Goal: Task Accomplishment & Management: Manage account settings

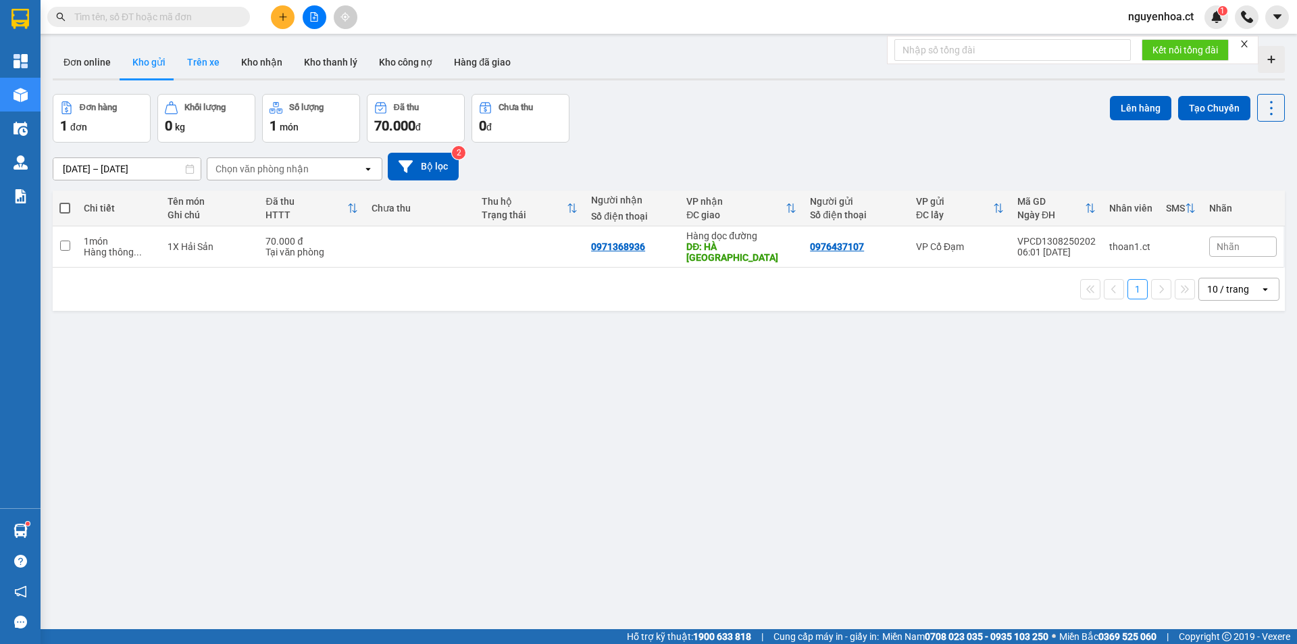
click at [213, 59] on button "Trên xe" at bounding box center [203, 62] width 54 height 32
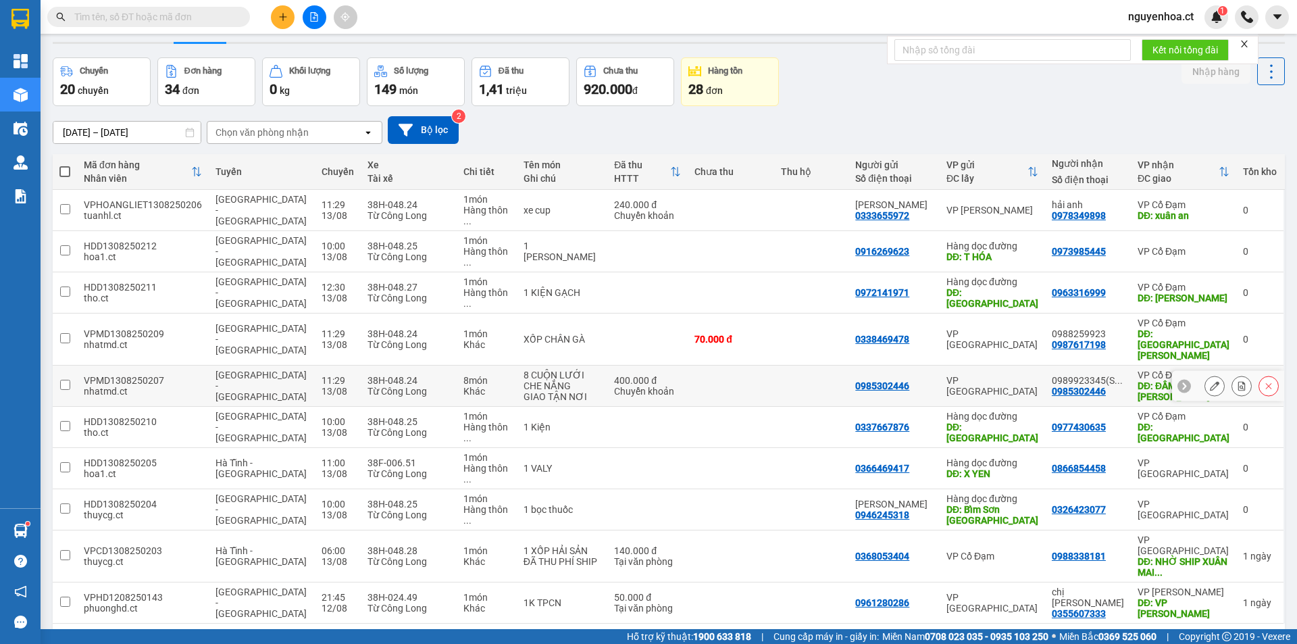
scroll to position [62, 0]
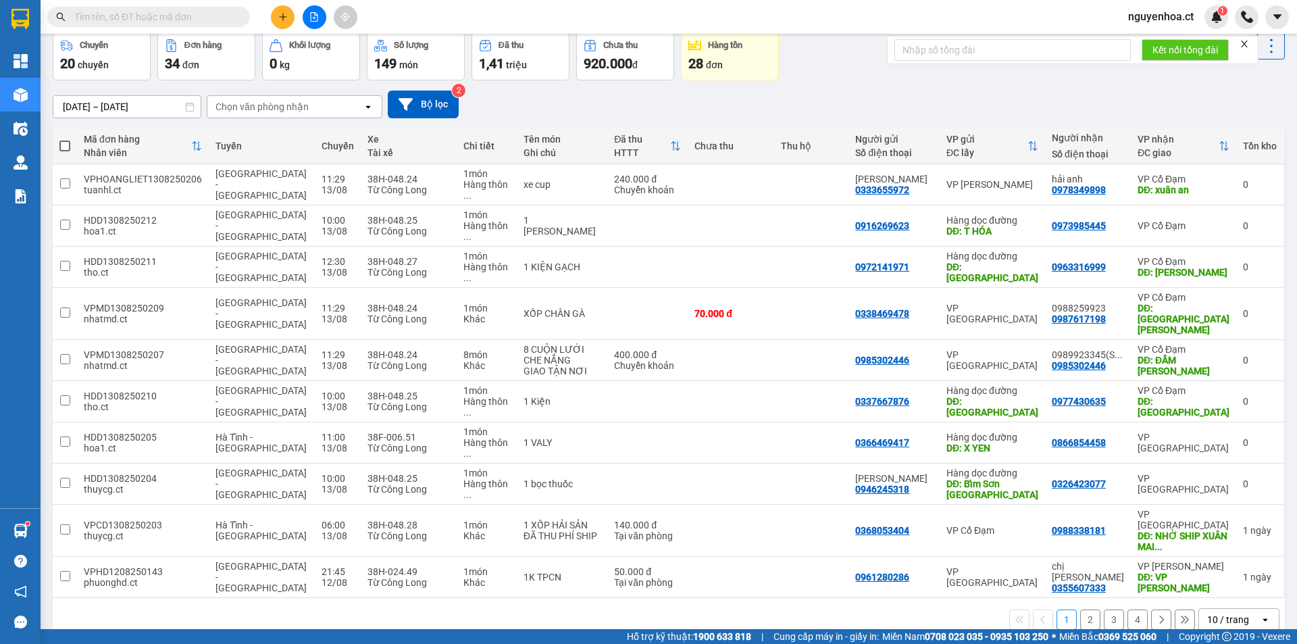
click at [1181, 609] on button at bounding box center [1185, 619] width 20 height 20
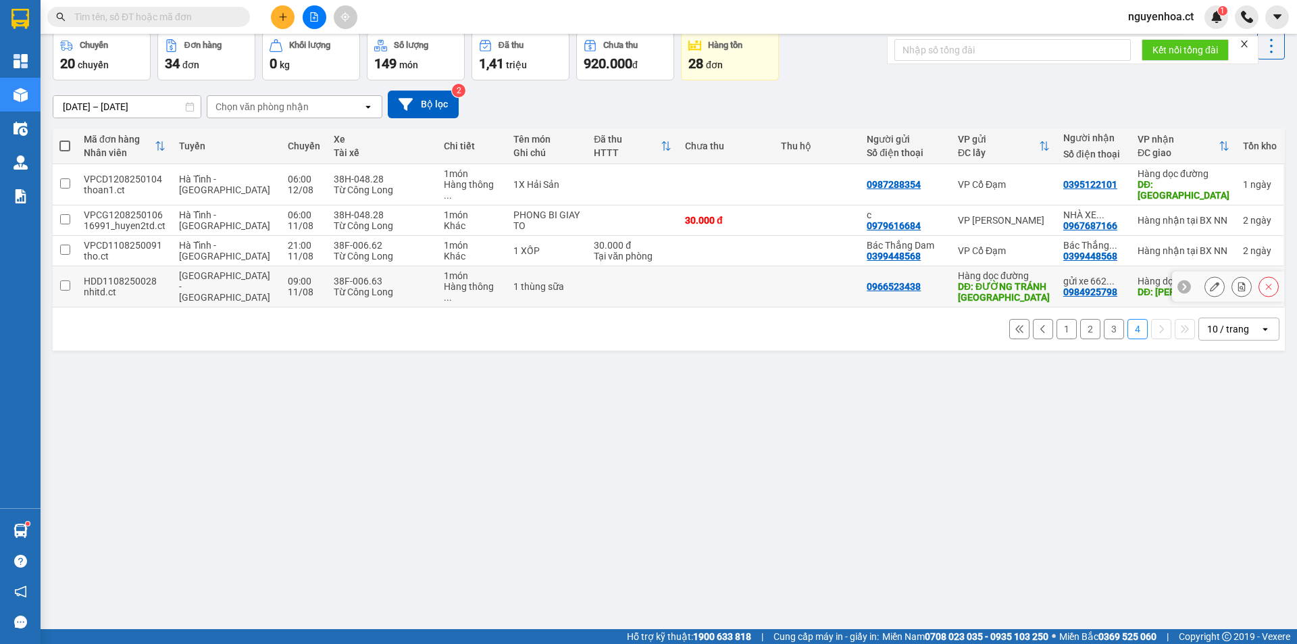
click at [334, 286] on div "Từ Công Long" at bounding box center [382, 291] width 97 height 11
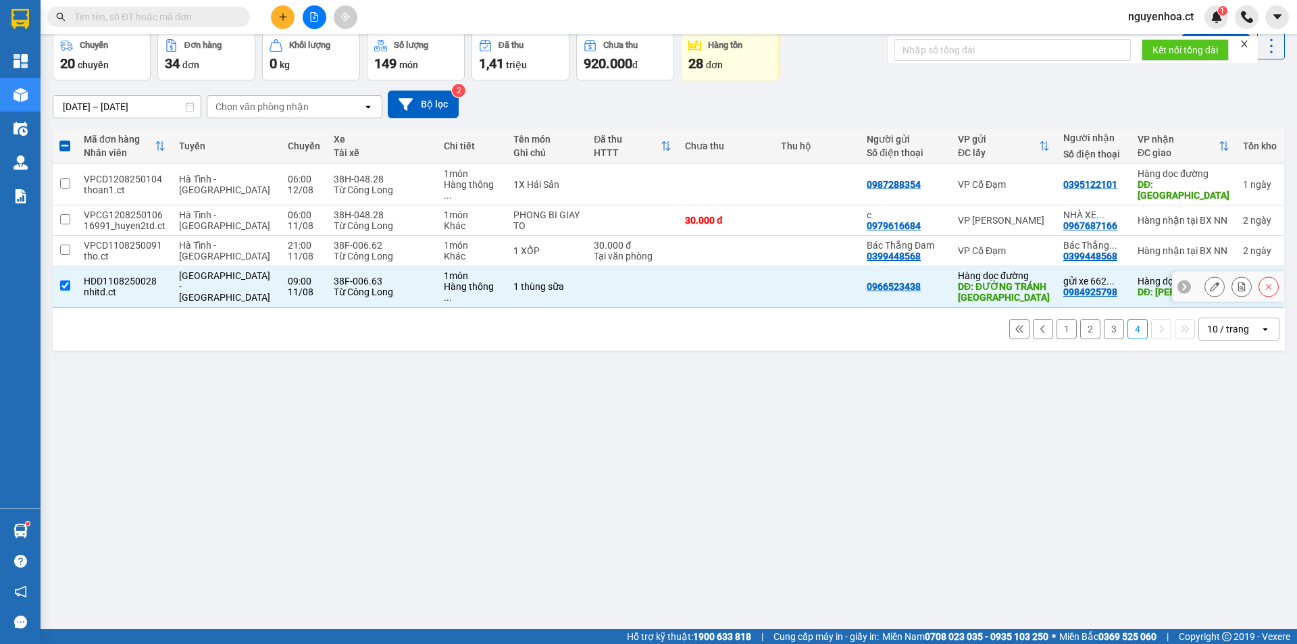
click at [327, 280] on td "38F-006.63 Từ Công Long" at bounding box center [382, 286] width 110 height 41
checkbox input "false"
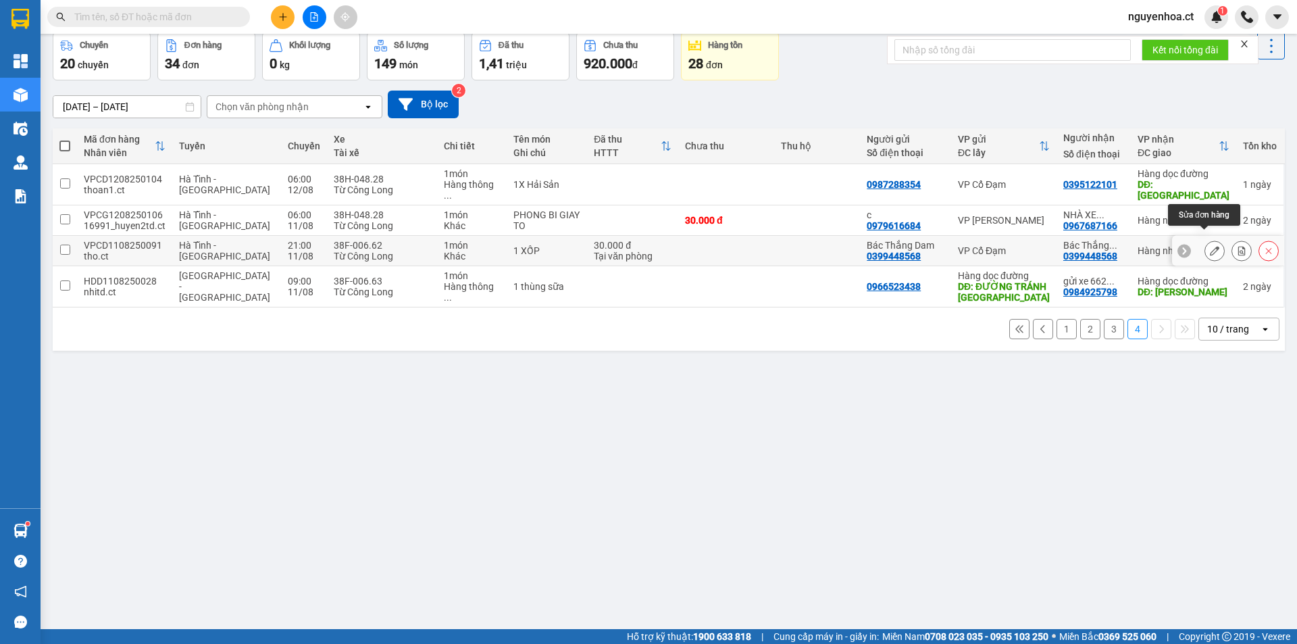
click at [1210, 246] on icon at bounding box center [1214, 250] width 9 height 9
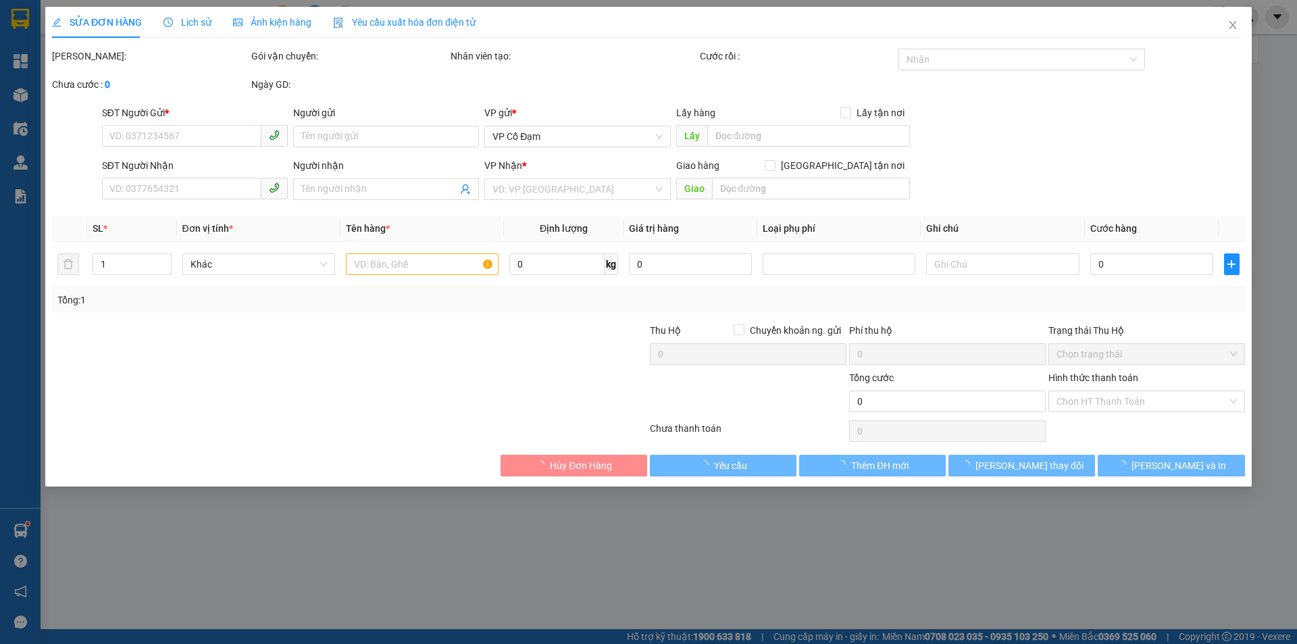
type input "0399448568"
type input "Bác Thắng Dam"
type input "0399448568"
type input "Bác Thắng Dam"
type input "30.000"
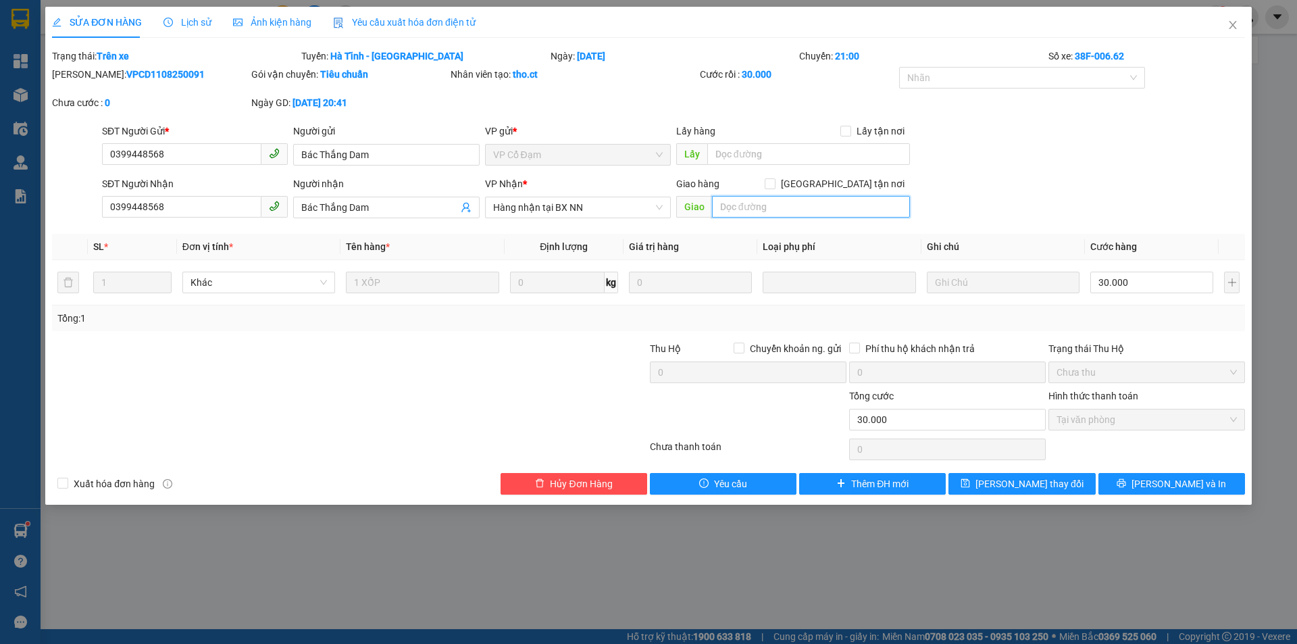
drag, startPoint x: 727, startPoint y: 203, endPoint x: 1040, endPoint y: 206, distance: 312.8
click at [728, 203] on input "text" at bounding box center [811, 207] width 198 height 22
type input "."
click at [1005, 489] on span "[PERSON_NAME] thay đổi" at bounding box center [1030, 483] width 108 height 15
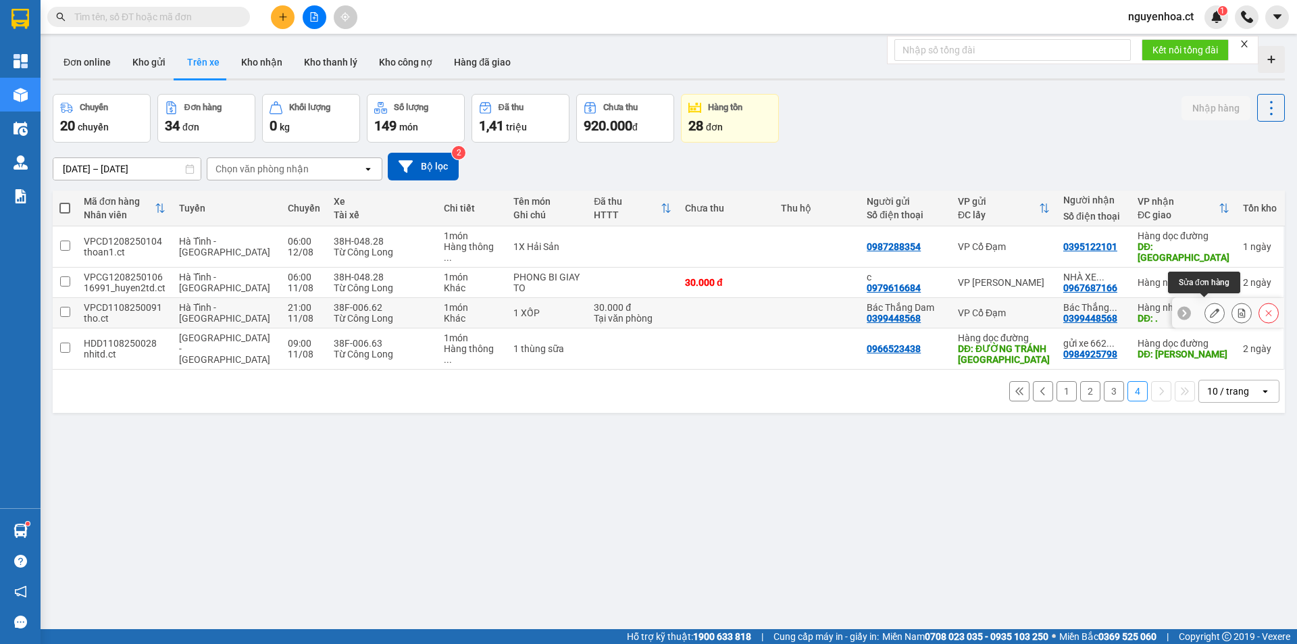
click at [1210, 310] on icon at bounding box center [1214, 312] width 9 height 9
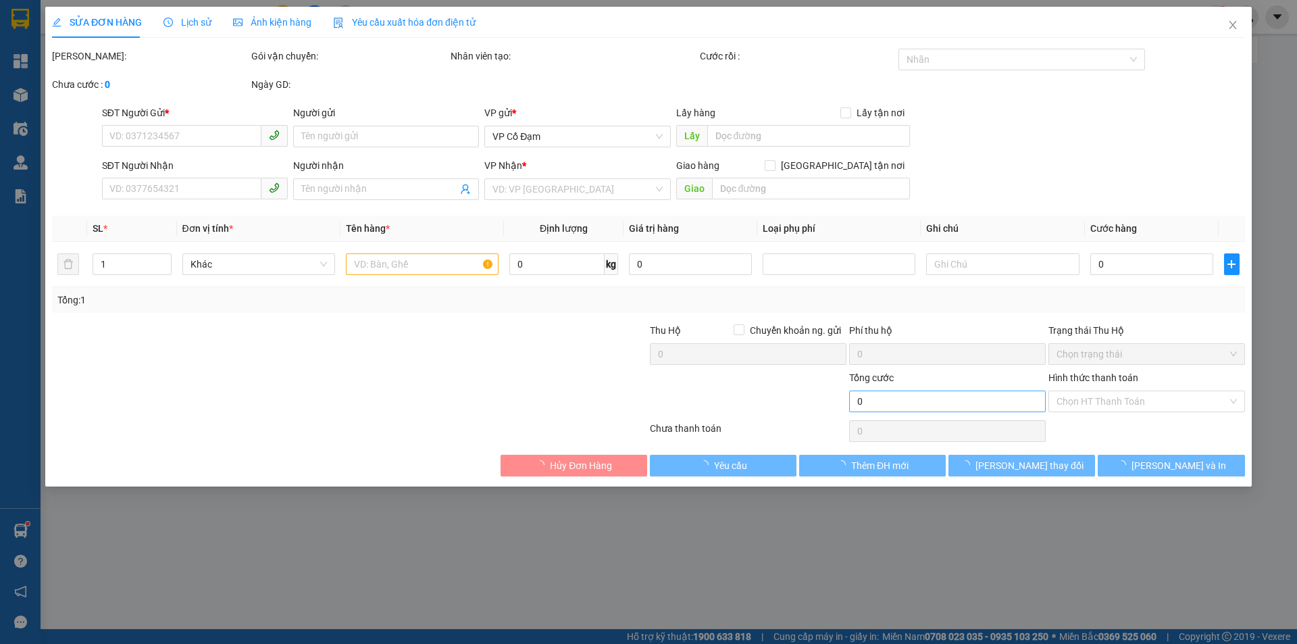
type input "0399448568"
type input "Bác Thắng Dam"
type input "0399448568"
type input "Bác Thắng Dam"
type input "."
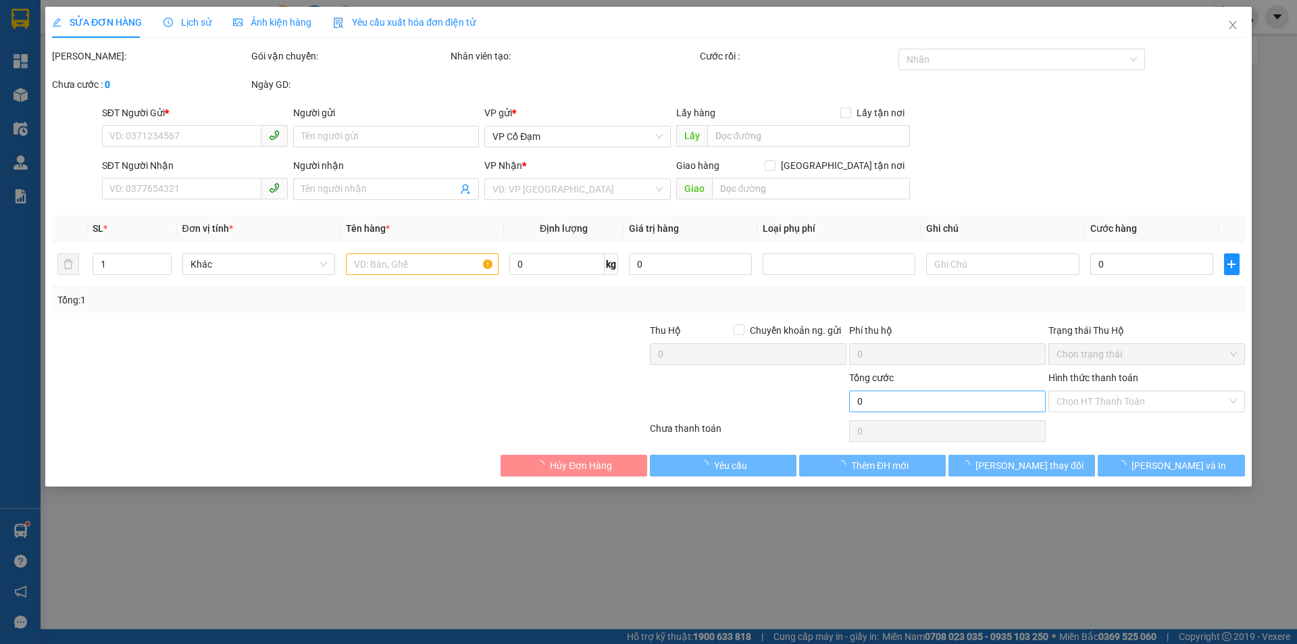
type input "30.000"
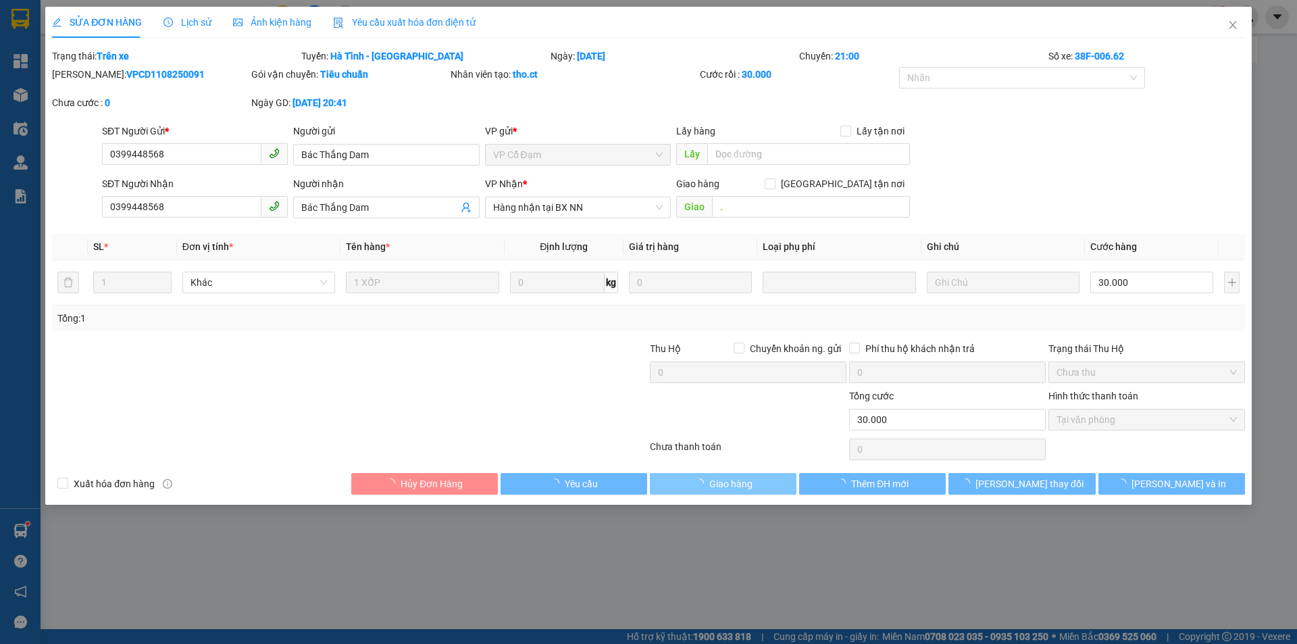
click at [740, 492] on button "Giao hàng" at bounding box center [723, 484] width 147 height 22
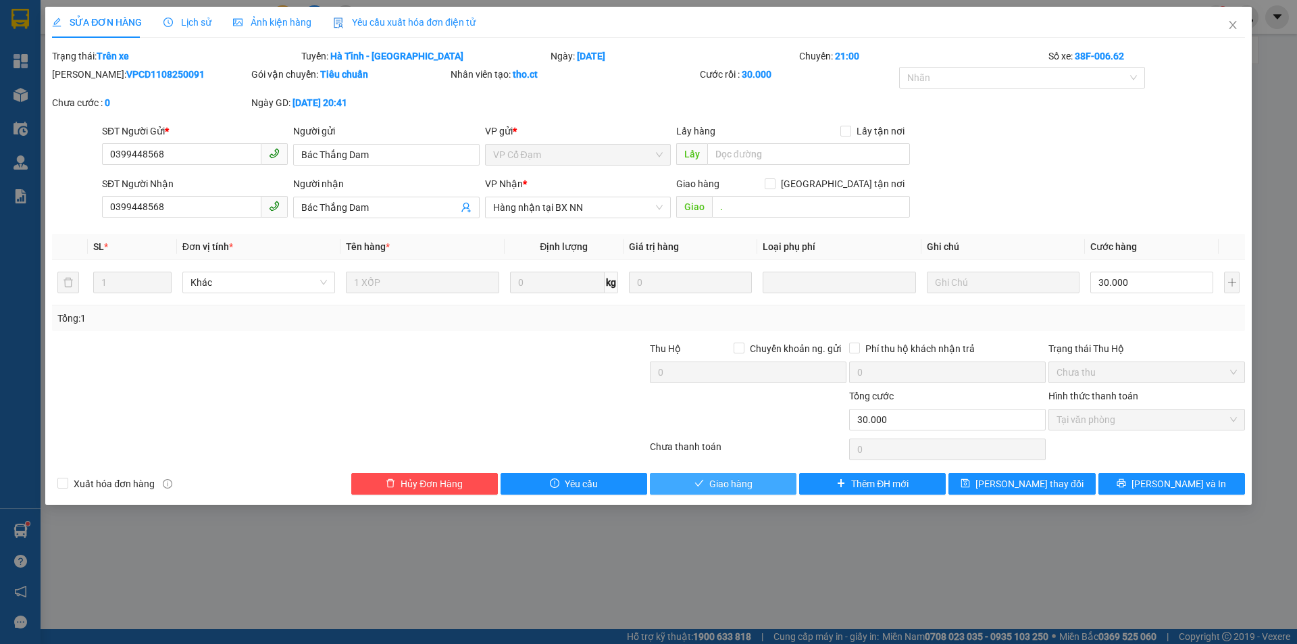
click at [725, 485] on span "Giao hàng" at bounding box center [730, 483] width 43 height 15
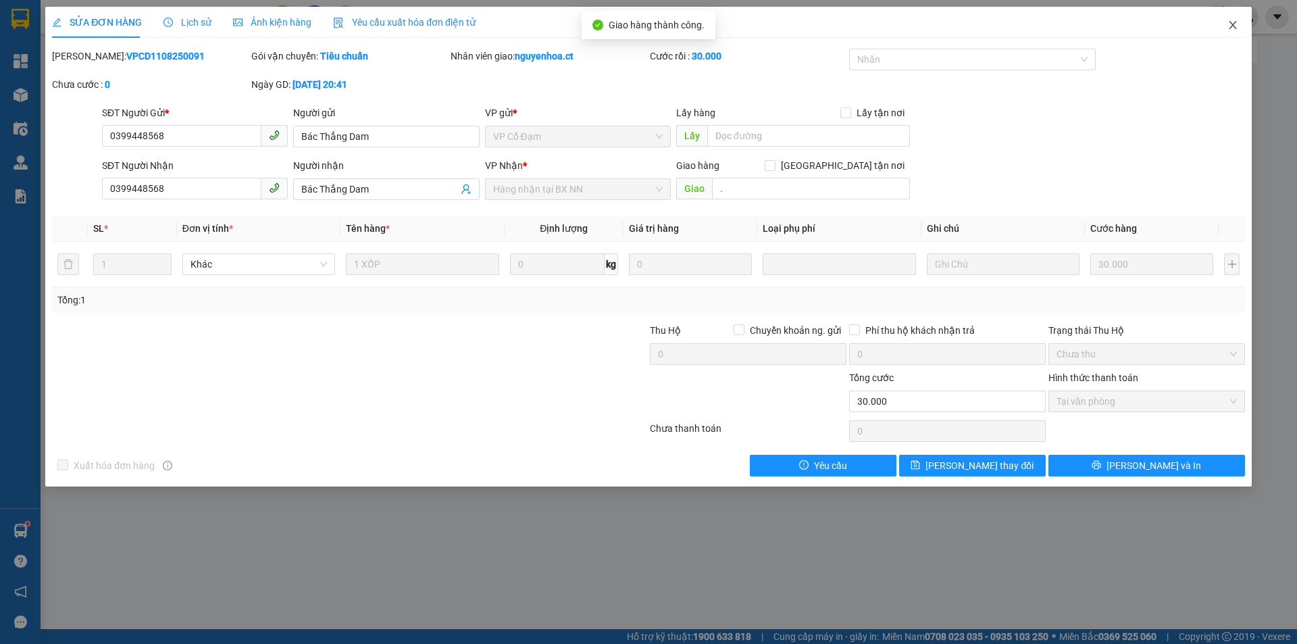
click at [1230, 28] on icon "close" at bounding box center [1233, 25] width 11 height 11
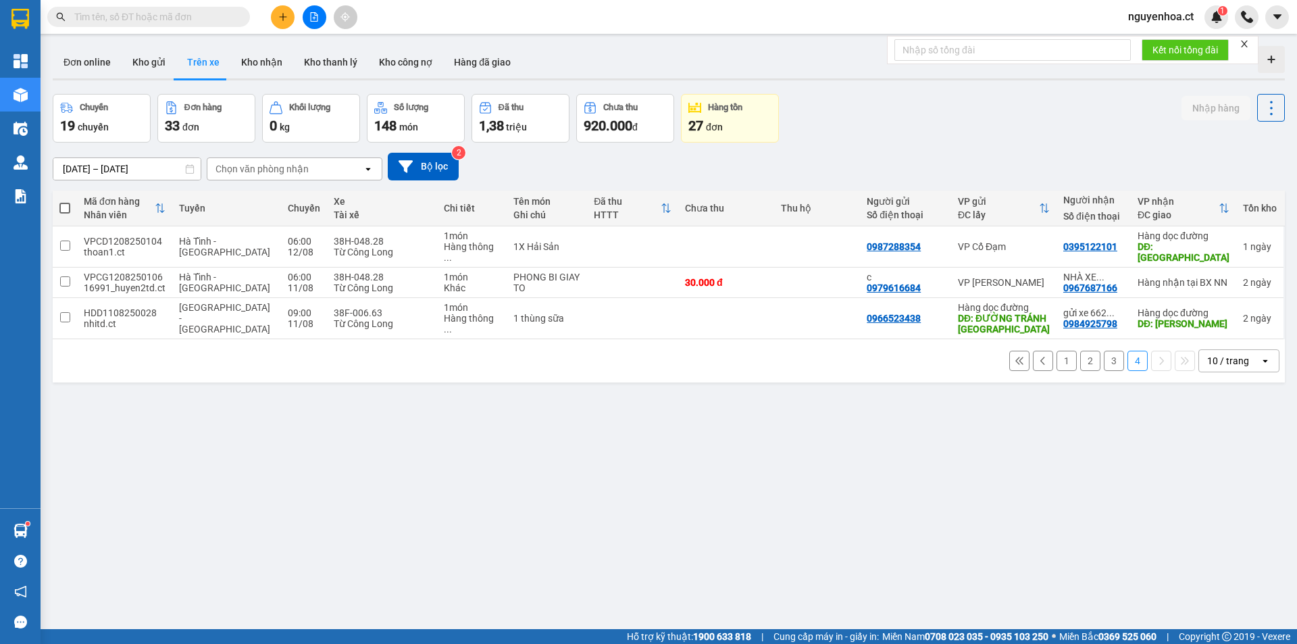
click at [151, 16] on input "text" at bounding box center [153, 16] width 159 height 15
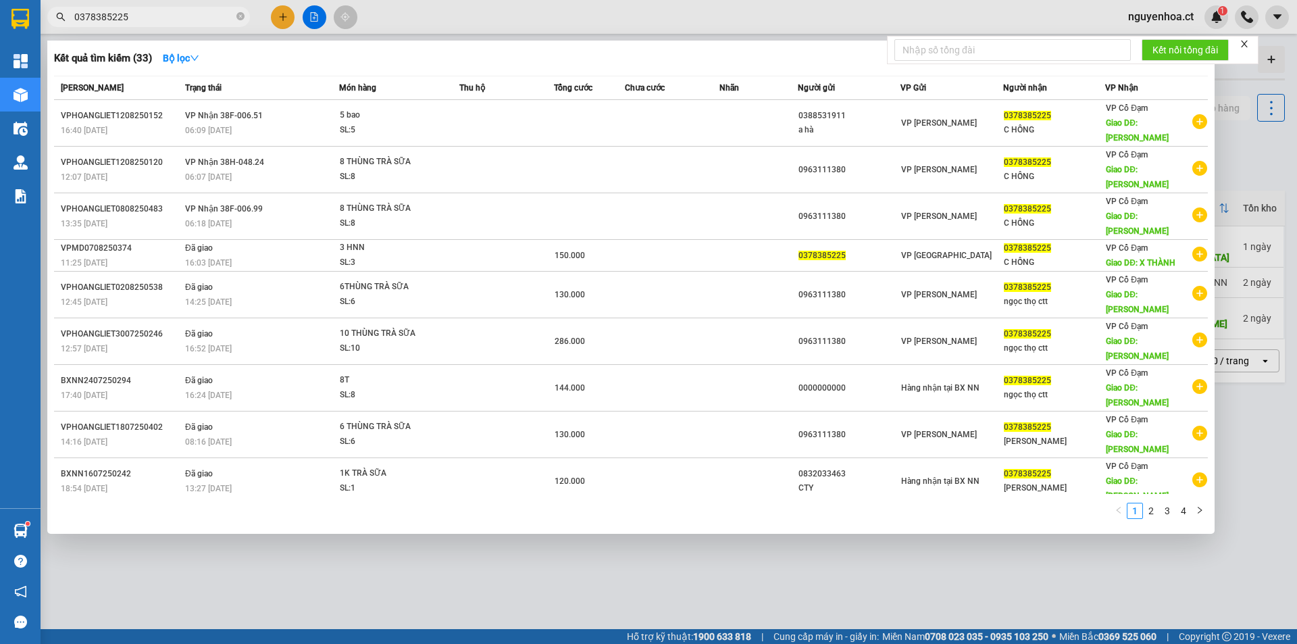
type input "0378385225"
click at [426, 588] on div at bounding box center [648, 322] width 1297 height 644
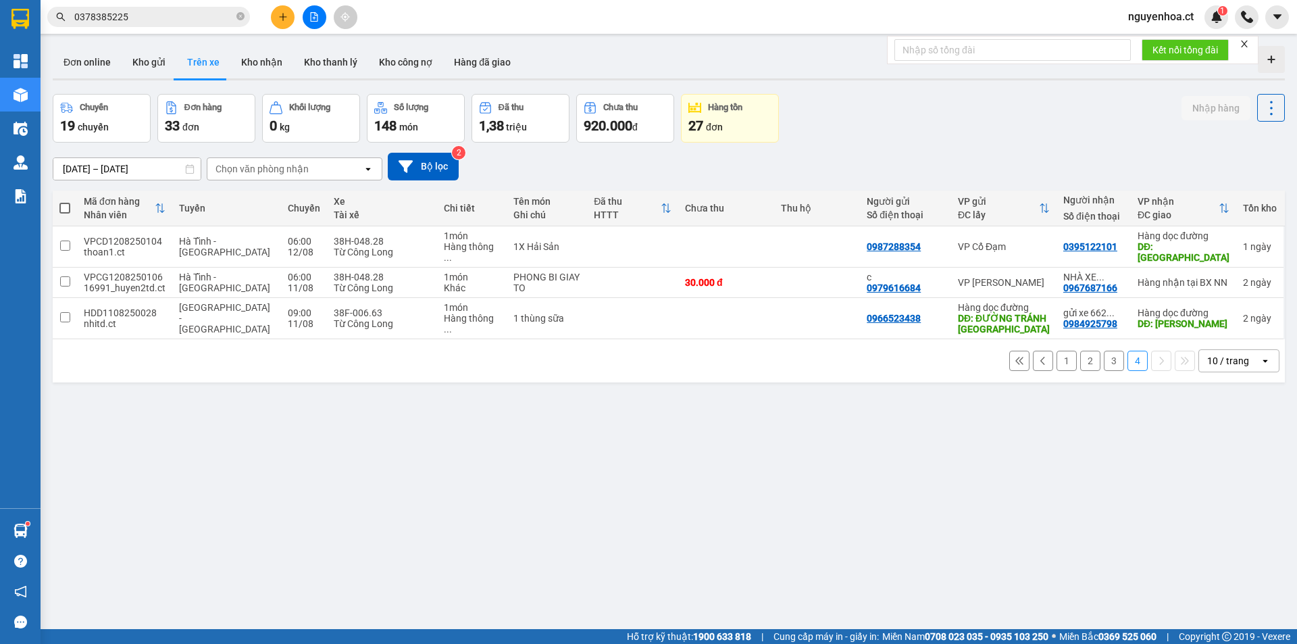
click at [161, 9] on input "0378385225" at bounding box center [153, 16] width 159 height 15
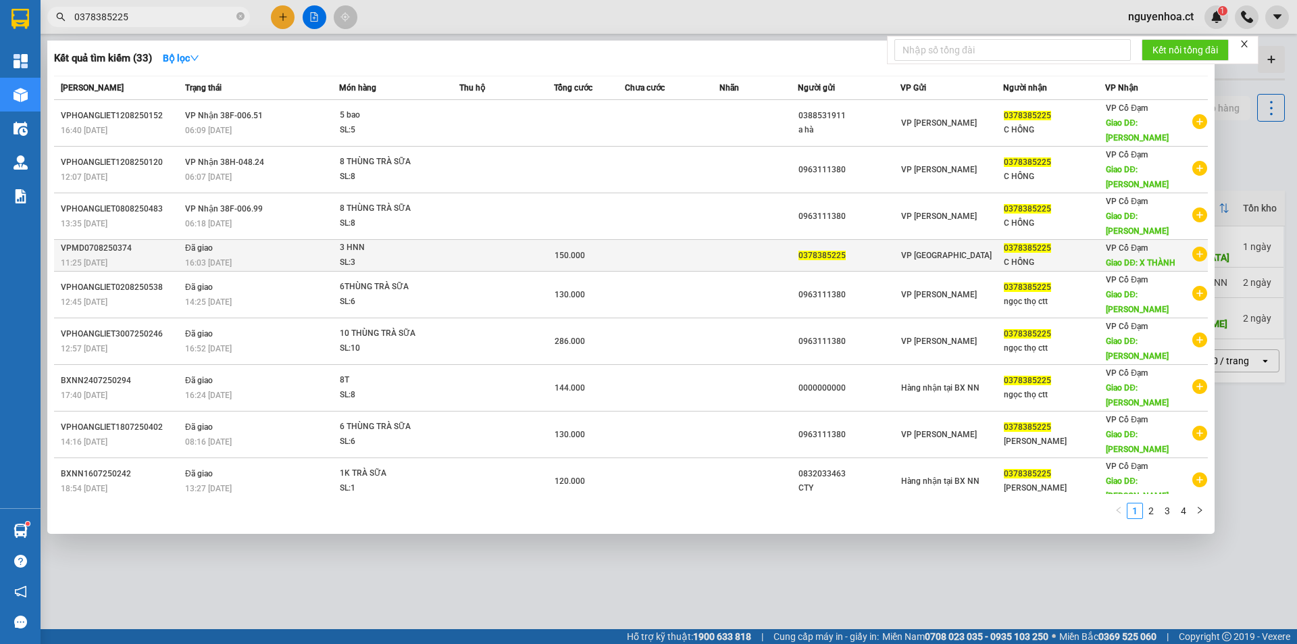
click at [257, 257] on div "16:03 [DATE]" at bounding box center [261, 262] width 153 height 15
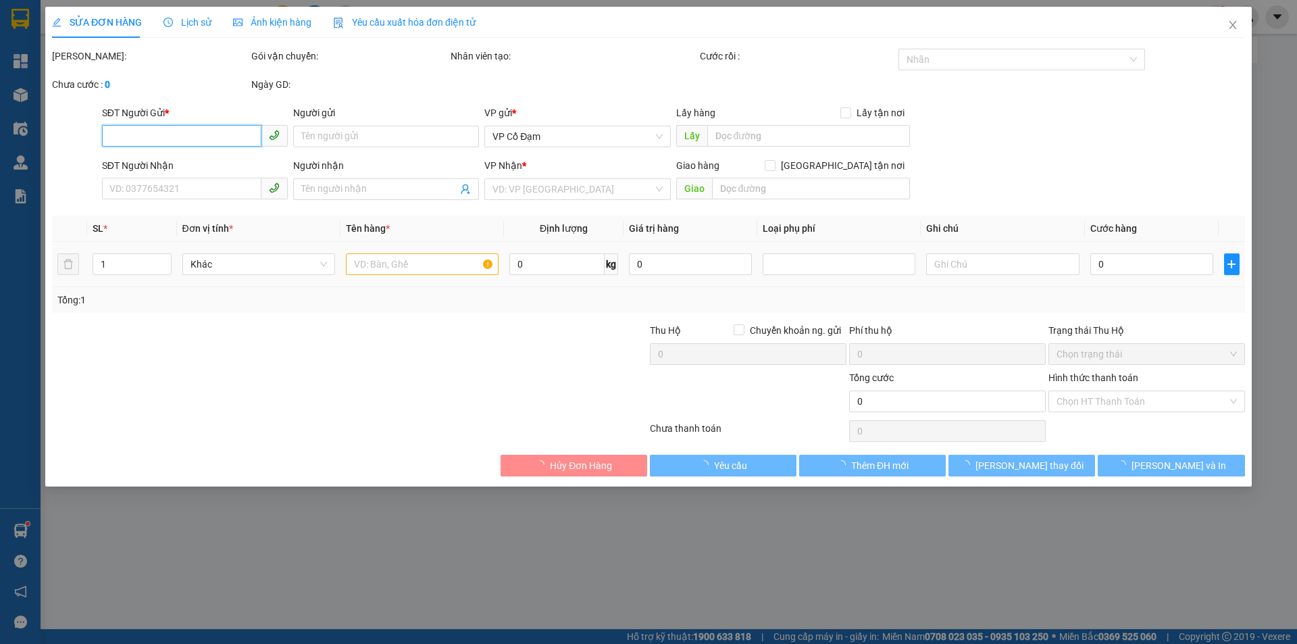
type input "0378385225"
type input "C HỒNG"
type input "X THÀNH"
type input "150.000"
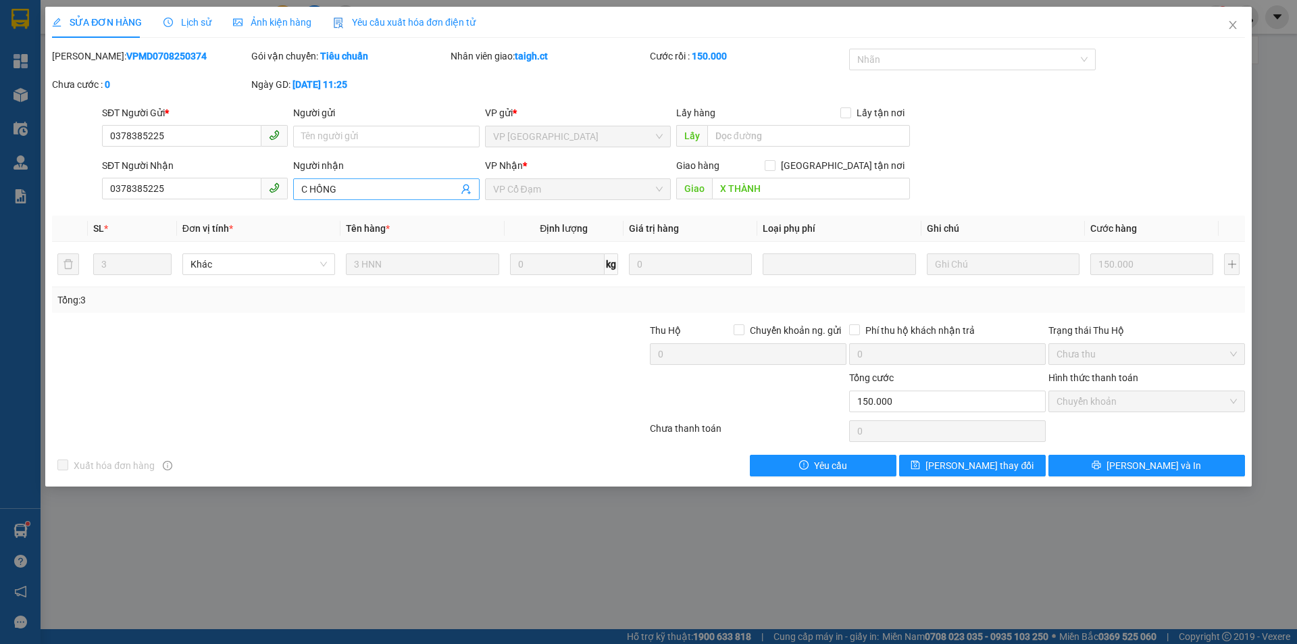
click at [360, 191] on input "C HỒNG" at bounding box center [379, 189] width 156 height 15
type input "C HỒNG ck ngày 13/8"
click at [967, 471] on span "[PERSON_NAME] thay đổi" at bounding box center [980, 465] width 108 height 15
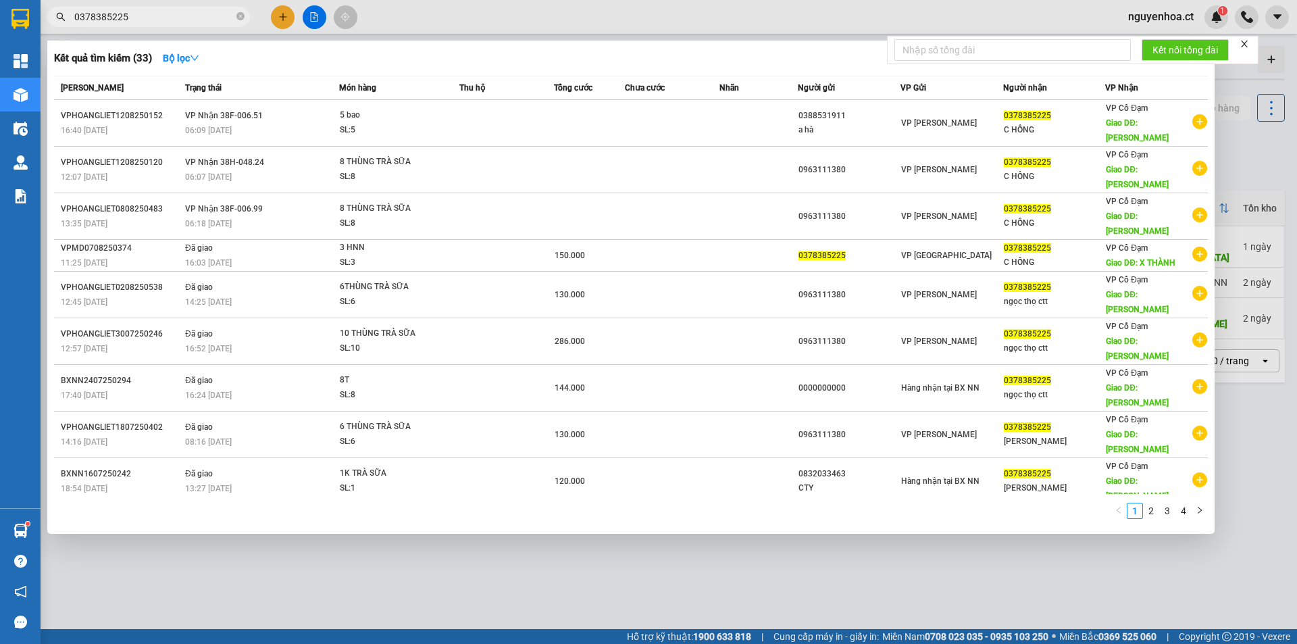
click at [127, 20] on input "0378385225" at bounding box center [153, 16] width 159 height 15
click at [530, 578] on div at bounding box center [648, 322] width 1297 height 644
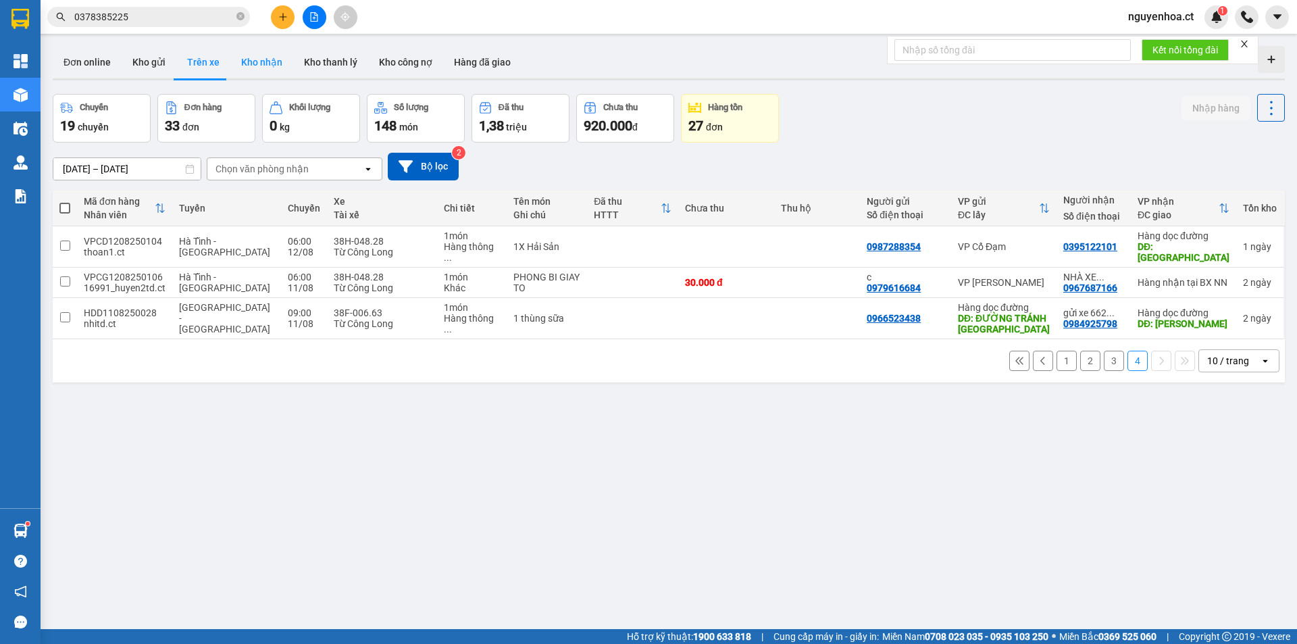
click at [256, 60] on button "Kho nhận" at bounding box center [261, 62] width 63 height 32
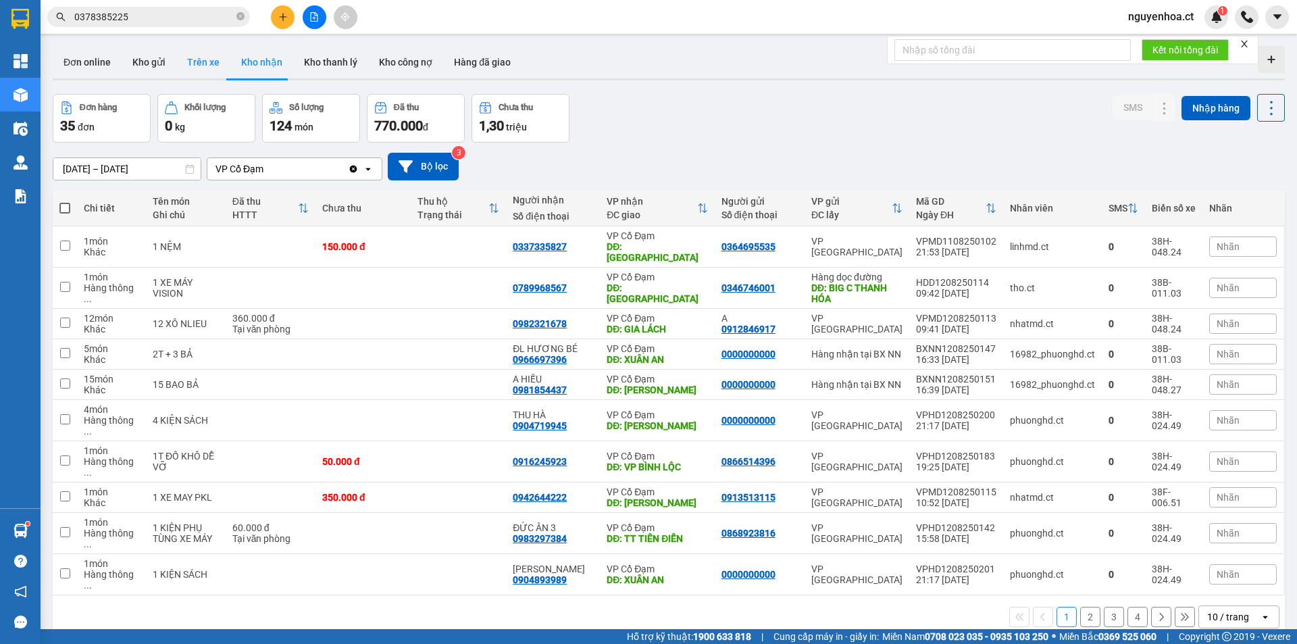
click at [204, 64] on button "Trên xe" at bounding box center [203, 62] width 54 height 32
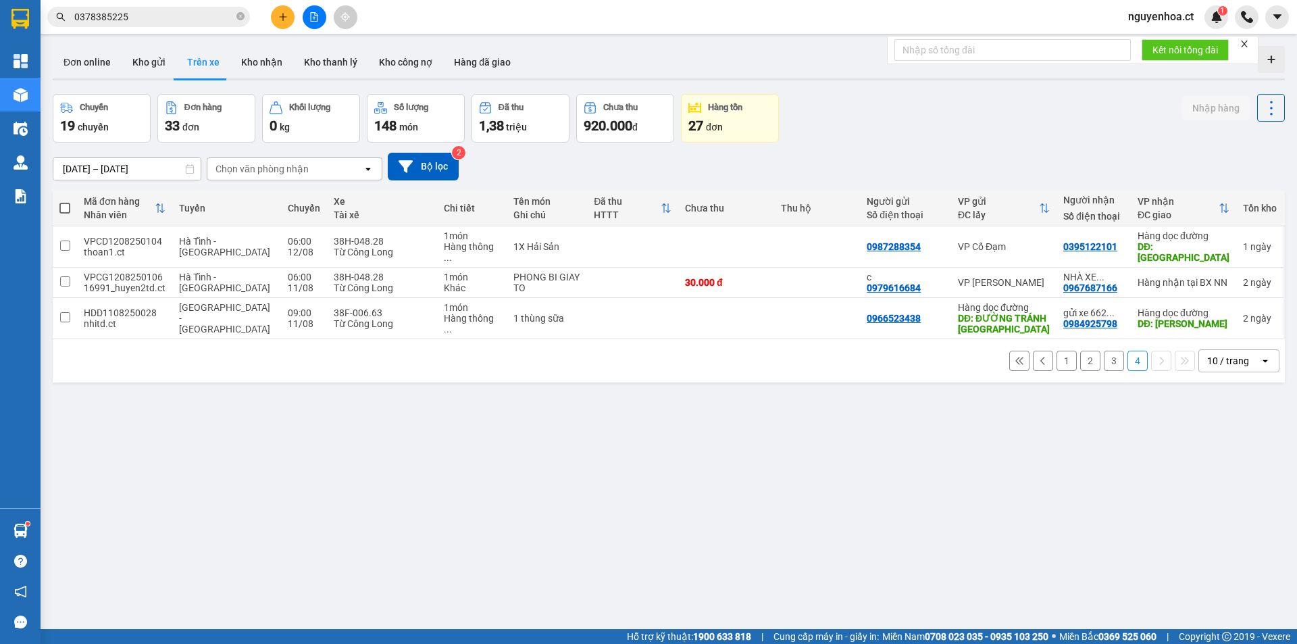
click at [1057, 351] on button "1" at bounding box center [1067, 361] width 20 height 20
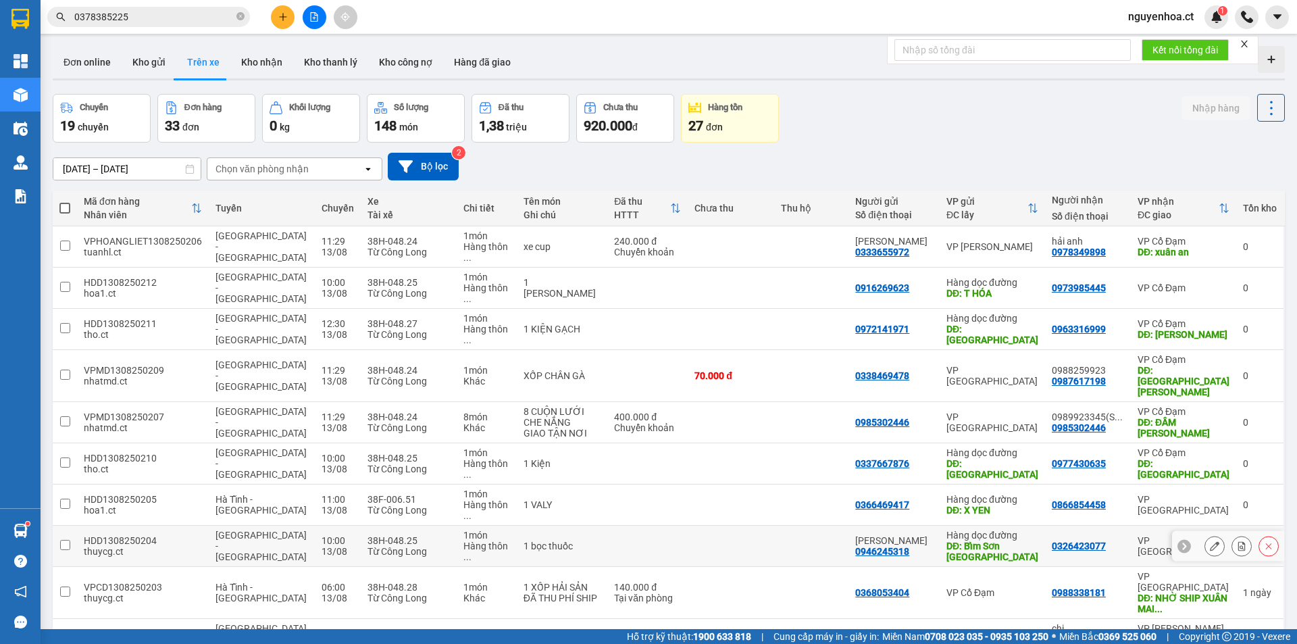
scroll to position [62, 0]
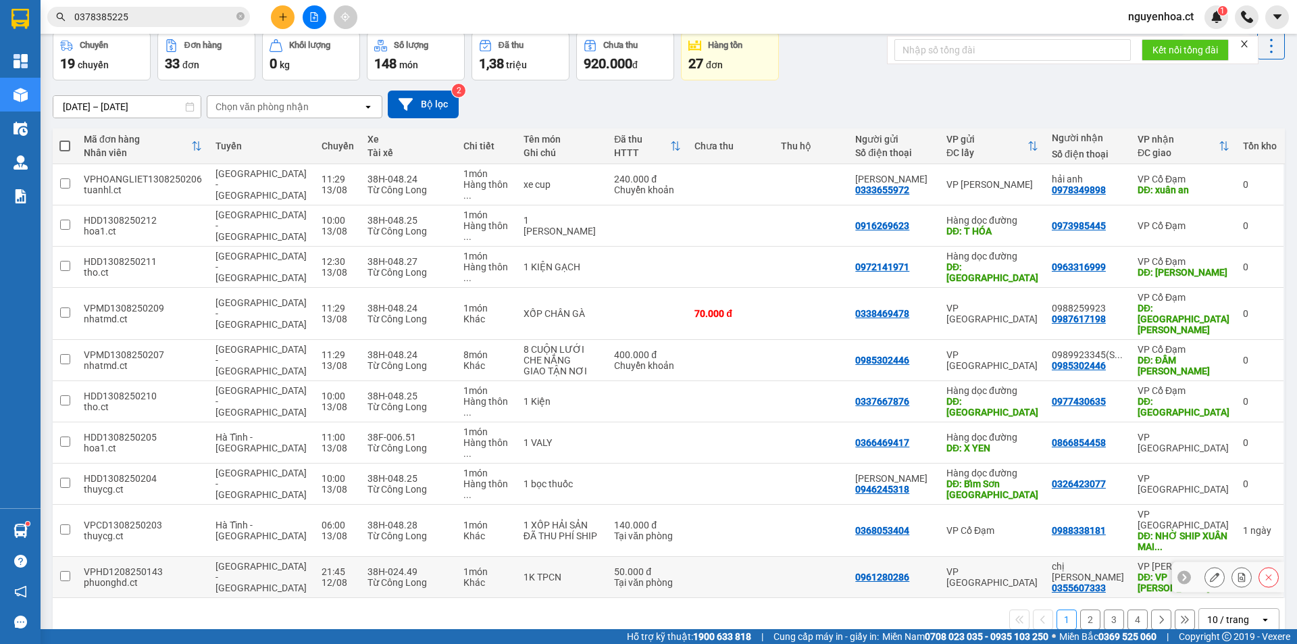
click at [539, 557] on td "1K TPCN" at bounding box center [562, 577] width 91 height 41
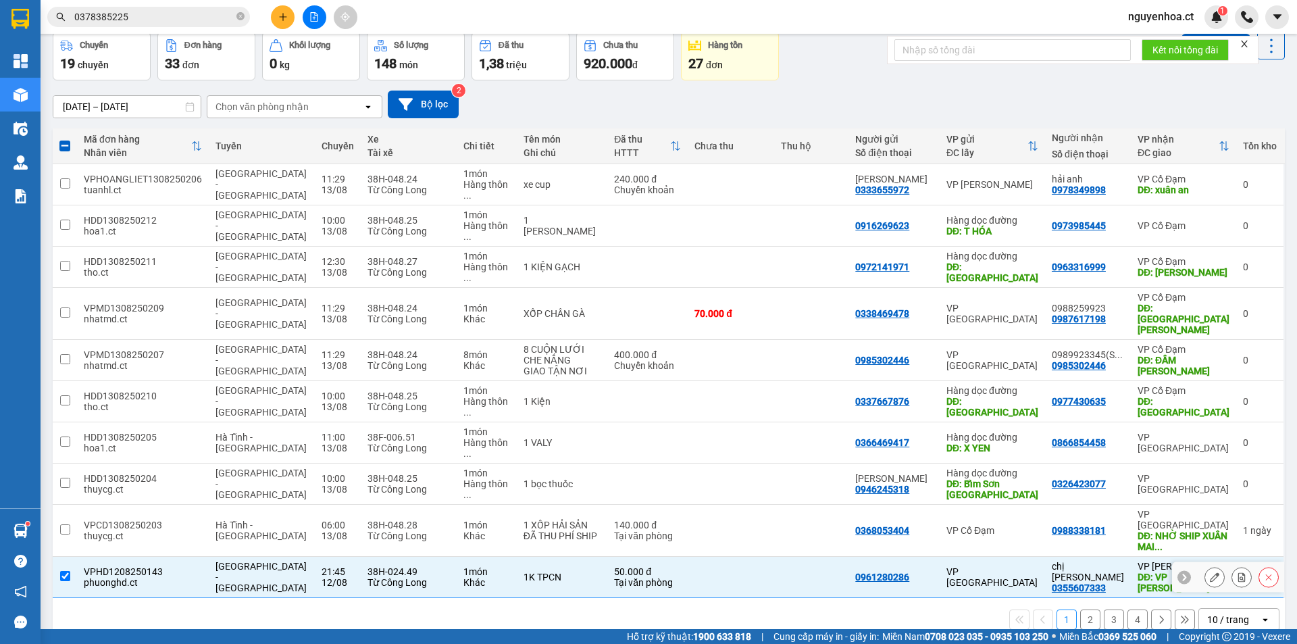
click at [517, 557] on td "1K TPCN" at bounding box center [562, 577] width 91 height 41
checkbox input "false"
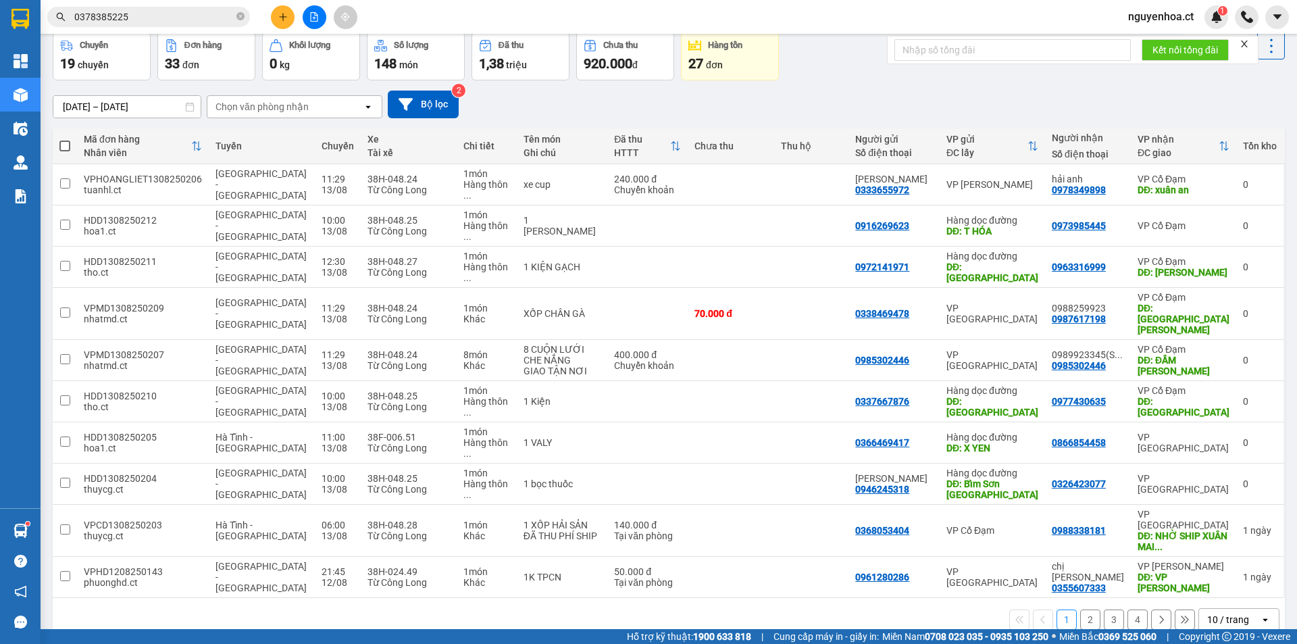
click at [1085, 609] on button "2" at bounding box center [1090, 619] width 20 height 20
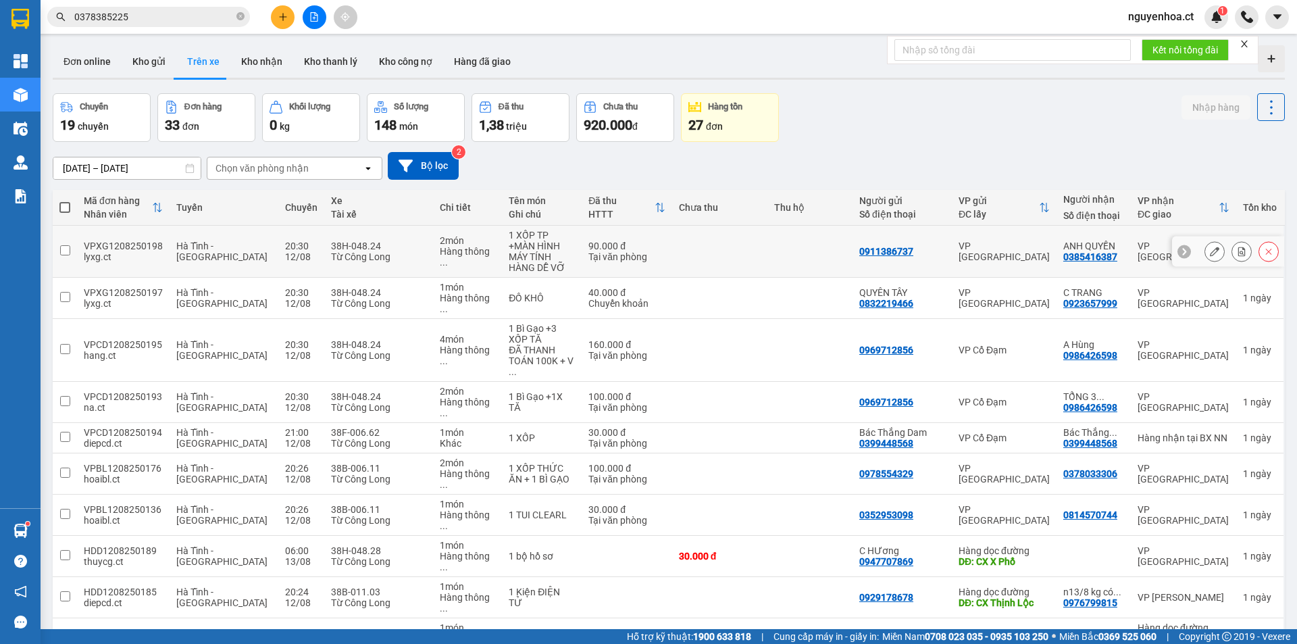
scroll to position [0, 0]
click at [290, 174] on div "Chọn văn phòng nhận" at bounding box center [262, 169] width 93 height 14
click at [438, 170] on button "Bộ lọc" at bounding box center [423, 167] width 71 height 28
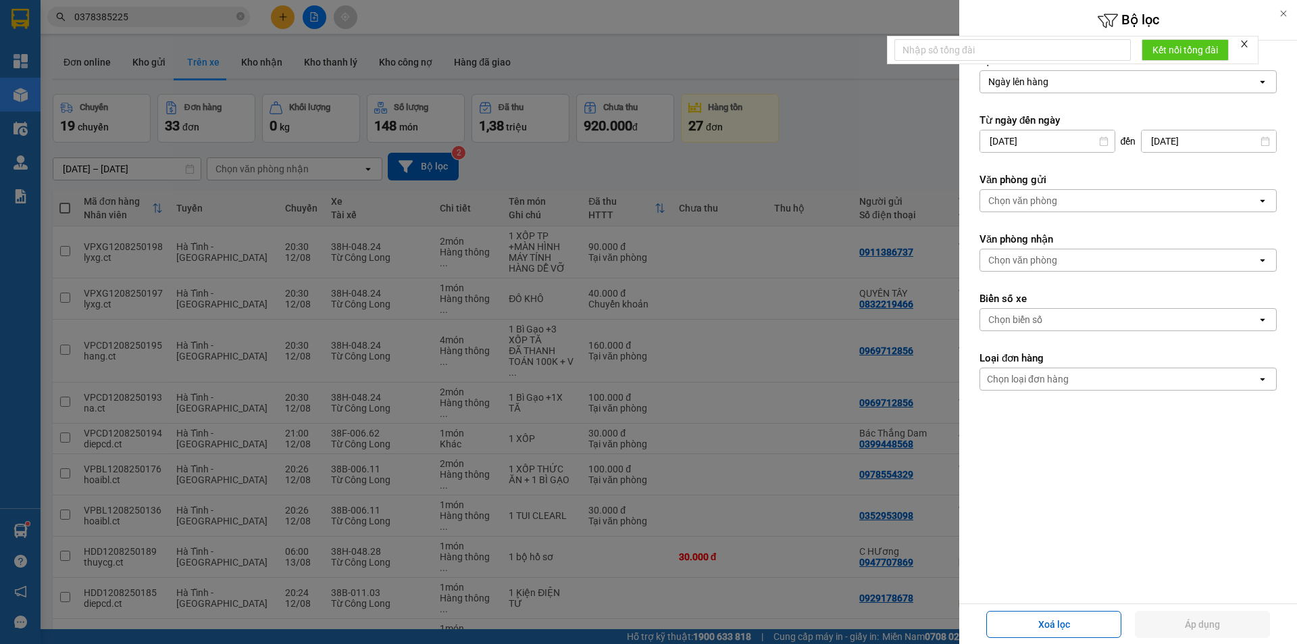
click at [1067, 200] on div "Chọn văn phòng" at bounding box center [1118, 201] width 277 height 22
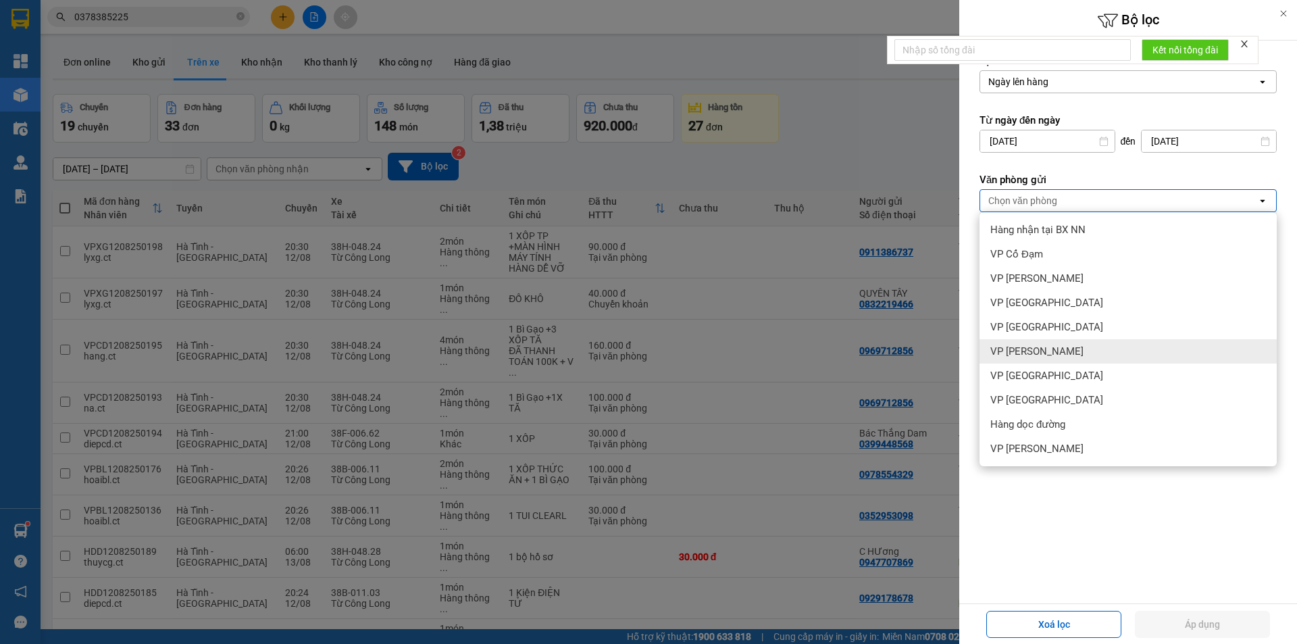
click at [1051, 357] on span "VP [PERSON_NAME]" at bounding box center [1036, 352] width 93 height 14
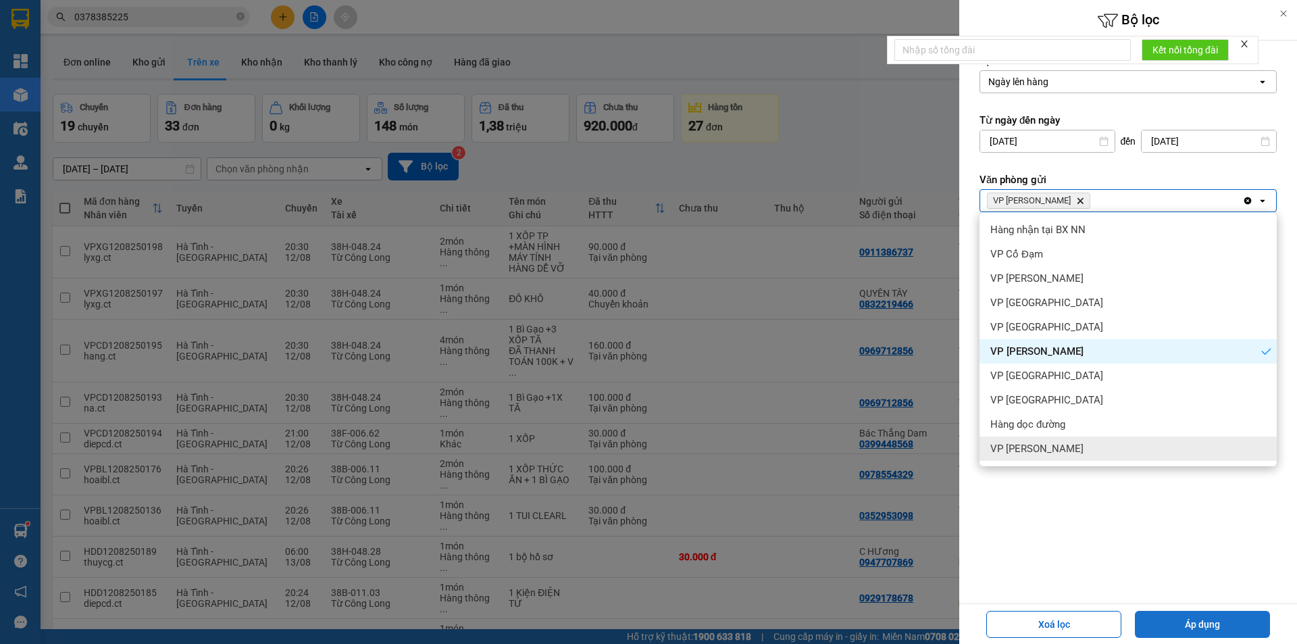
click at [1186, 626] on button "Áp dụng" at bounding box center [1202, 624] width 135 height 27
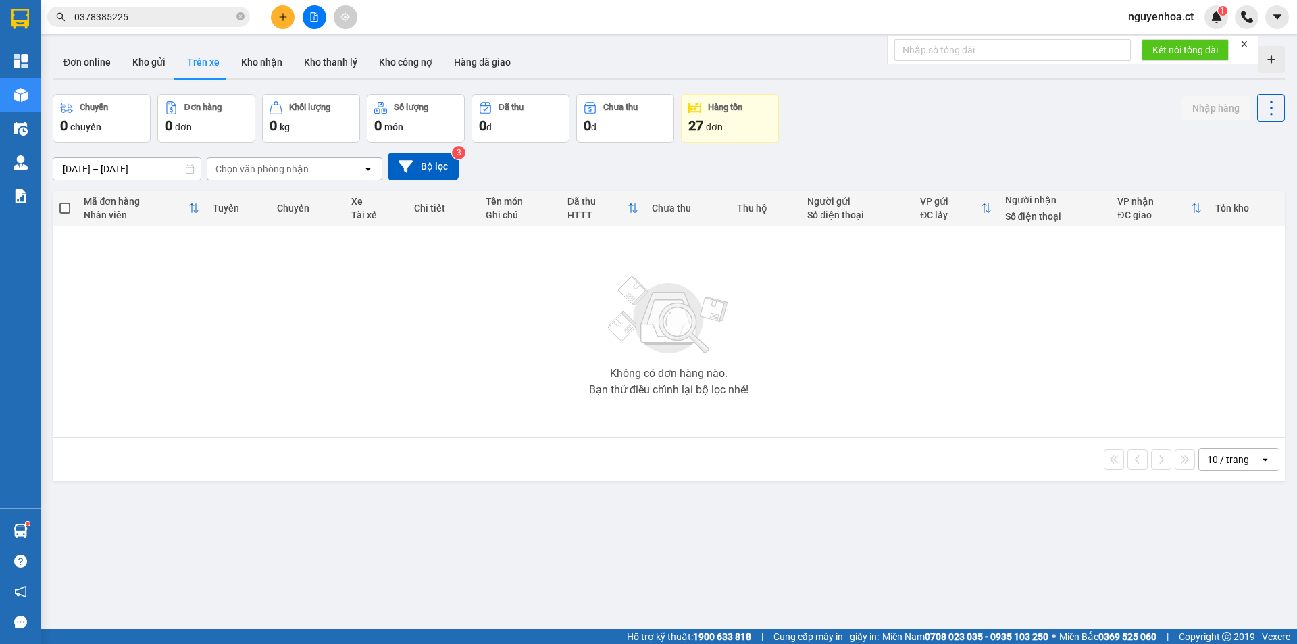
click at [110, 171] on input "[DATE] – [DATE]" at bounding box center [126, 169] width 147 height 22
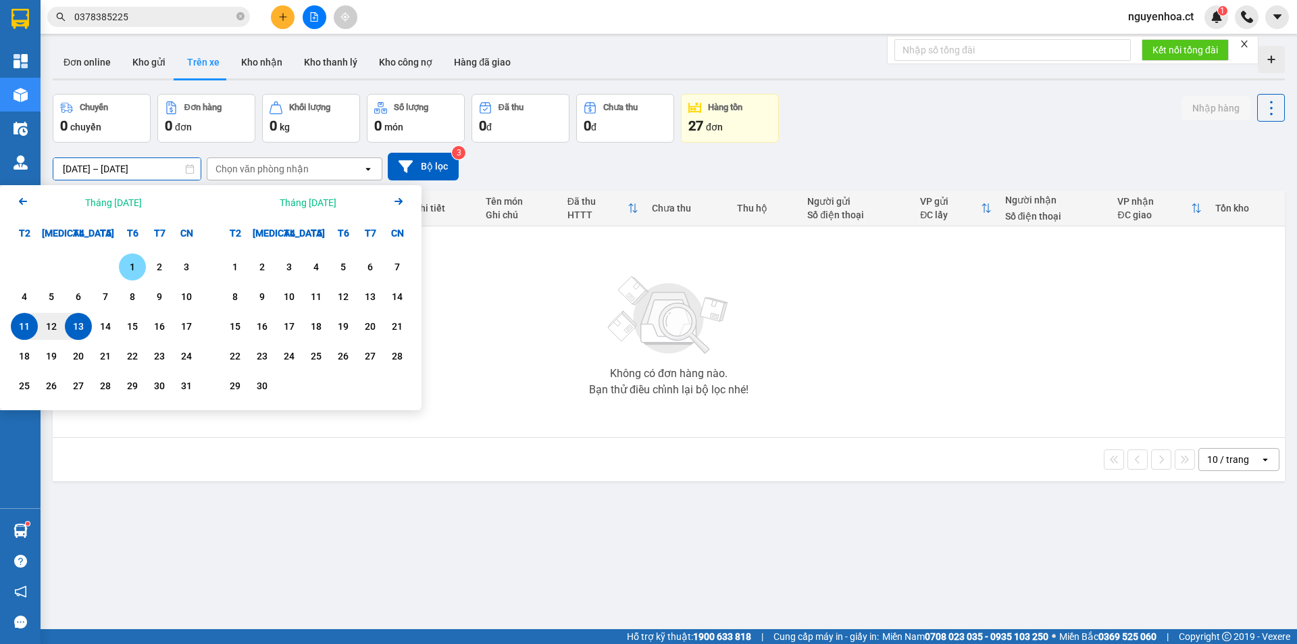
click at [130, 265] on div "1" at bounding box center [132, 267] width 19 height 16
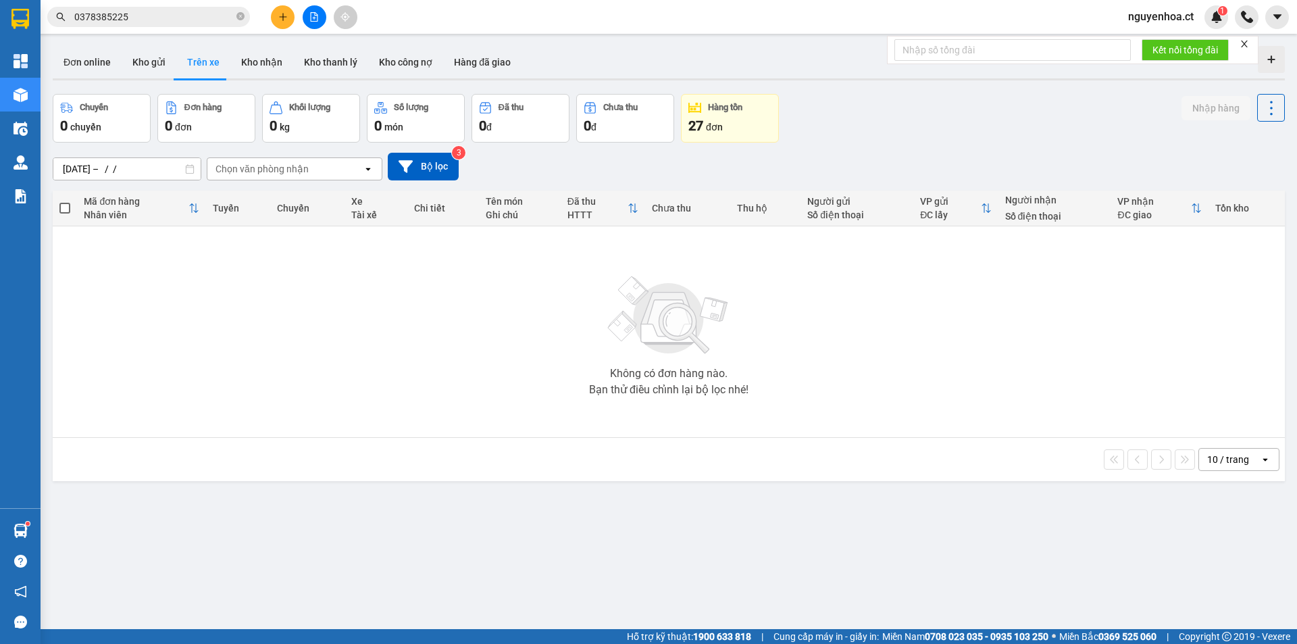
click at [568, 326] on div "Không có đơn hàng nào. Bạn thử điều chỉnh lại bộ lọc nhé!" at bounding box center [668, 331] width 1219 height 203
click at [260, 61] on button "Kho nhận" at bounding box center [261, 62] width 63 height 32
type input "[DATE] – [DATE]"
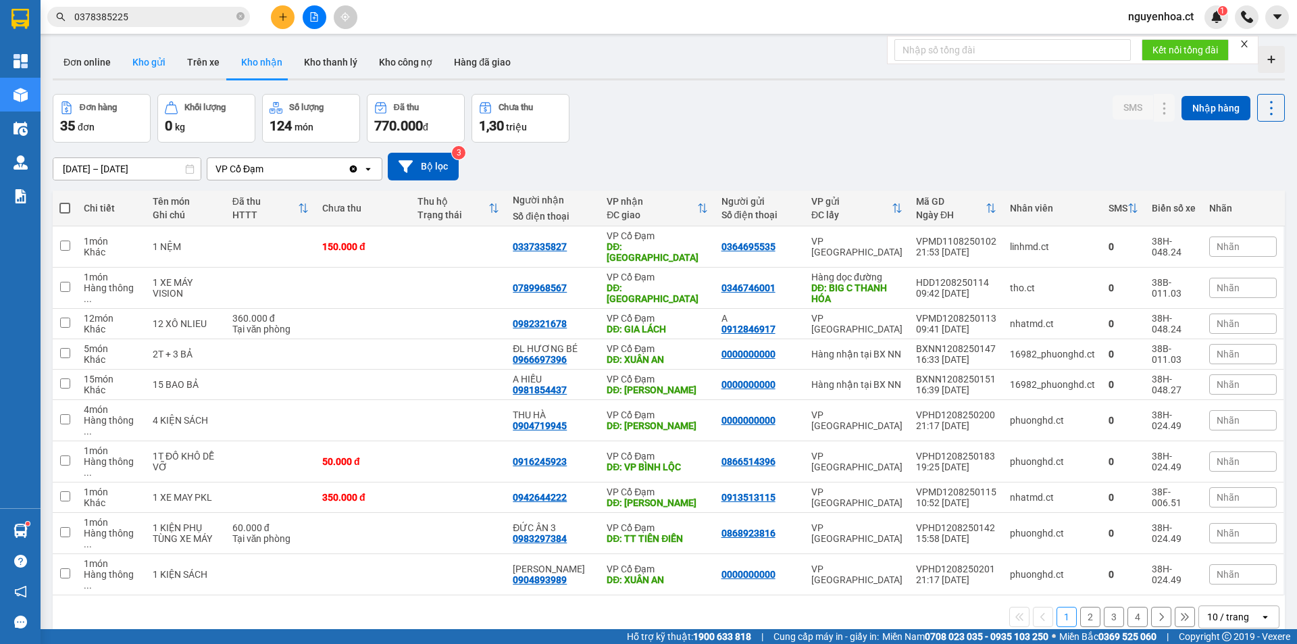
click at [149, 68] on button "Kho gửi" at bounding box center [149, 62] width 55 height 32
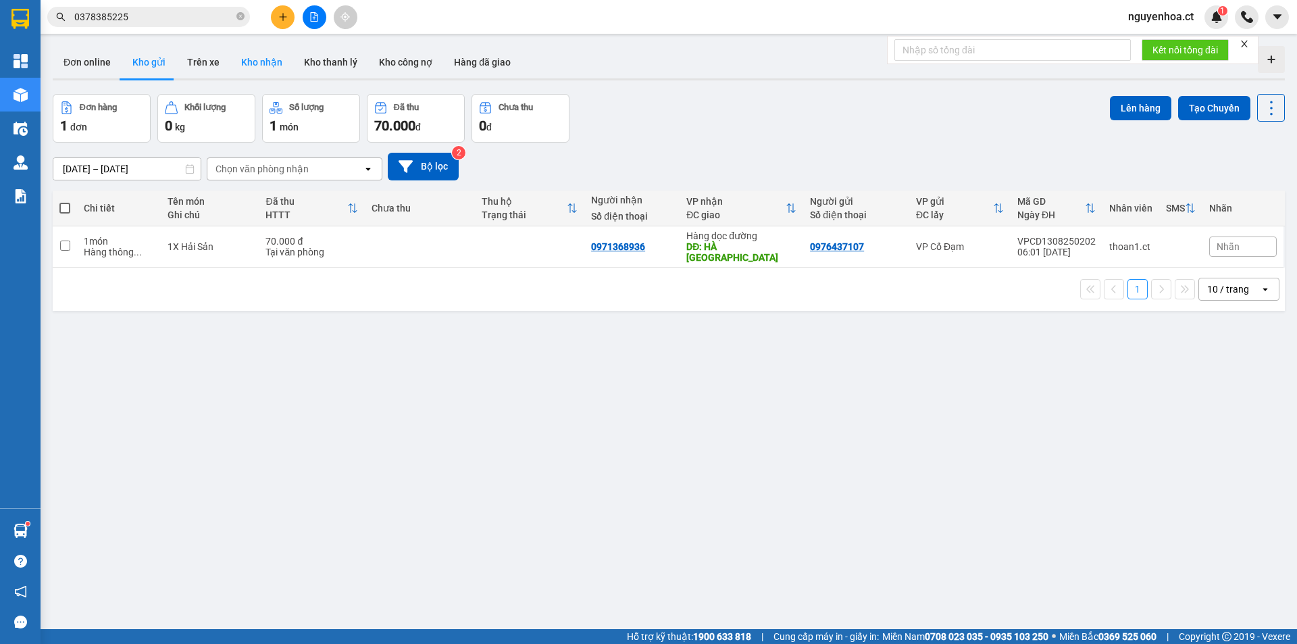
click at [247, 57] on button "Kho nhận" at bounding box center [261, 62] width 63 height 32
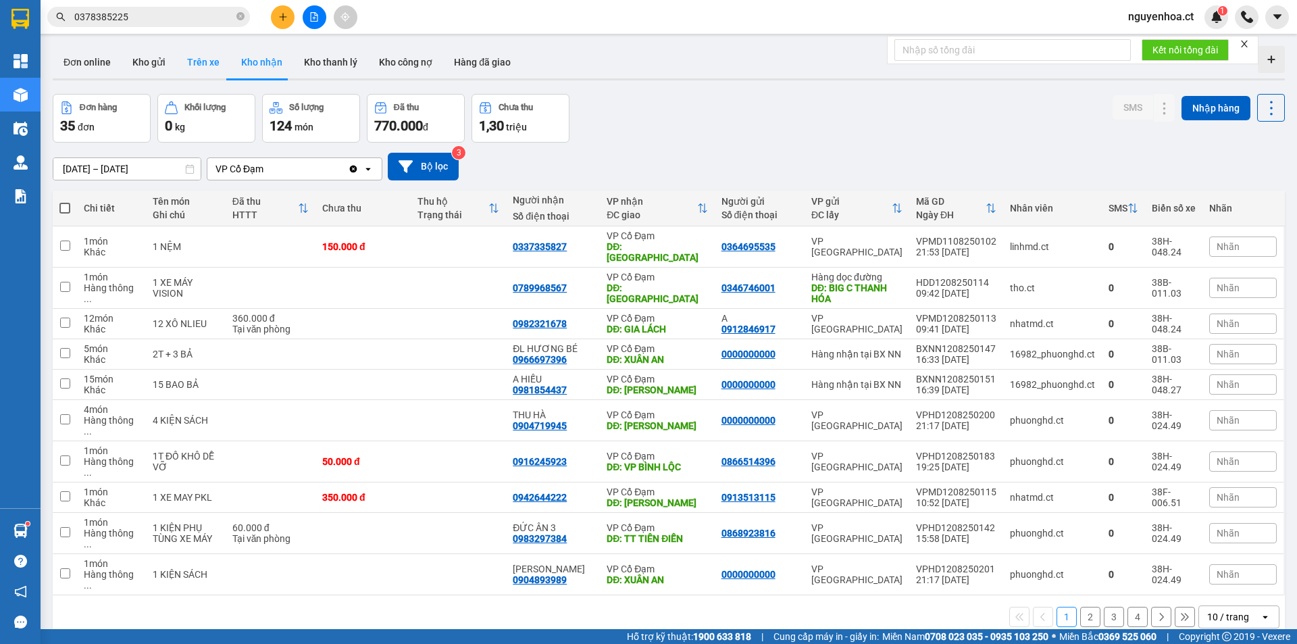
click at [203, 65] on button "Trên xe" at bounding box center [203, 62] width 54 height 32
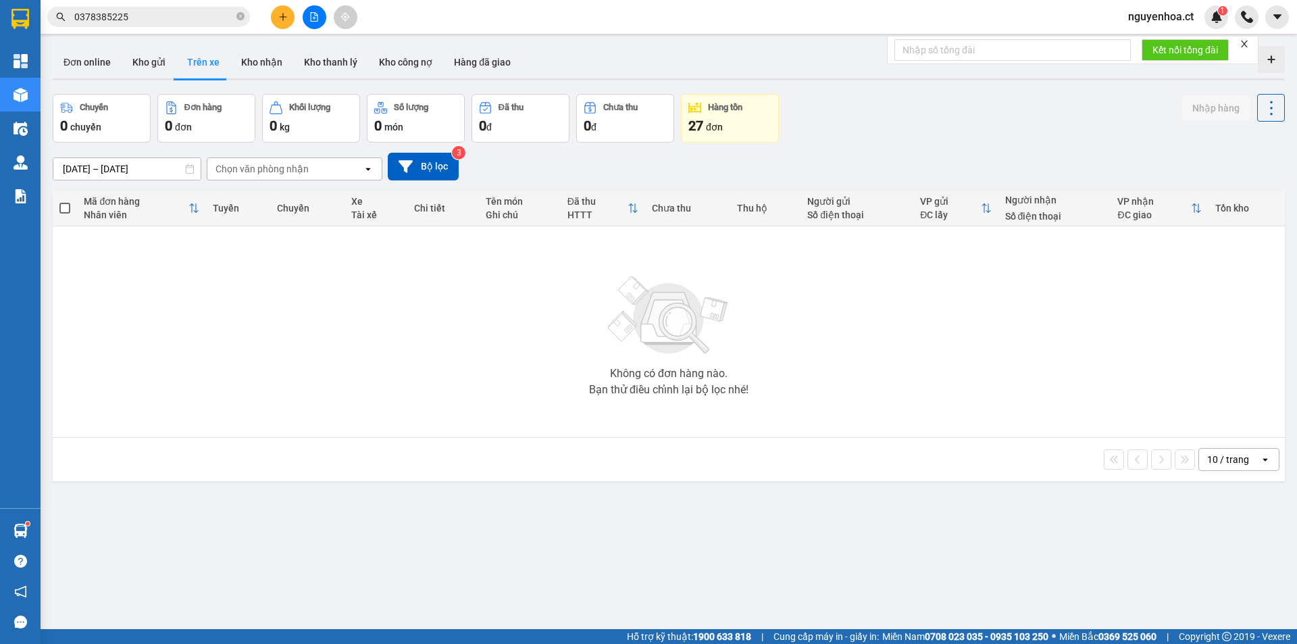
click at [341, 170] on div "Chọn văn phòng nhận" at bounding box center [284, 169] width 155 height 22
click at [423, 163] on button "Bộ lọc" at bounding box center [423, 167] width 71 height 28
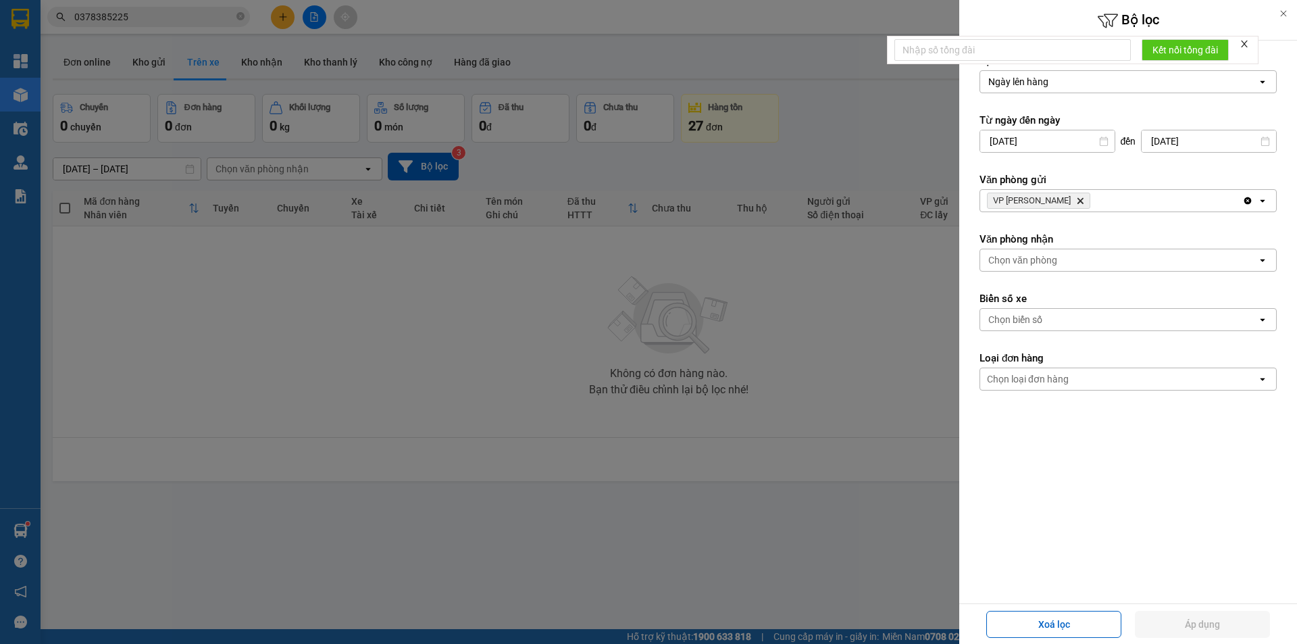
click at [1076, 201] on icon "Delete" at bounding box center [1080, 201] width 8 height 8
click at [1218, 626] on button "Áp dụng" at bounding box center [1202, 624] width 135 height 27
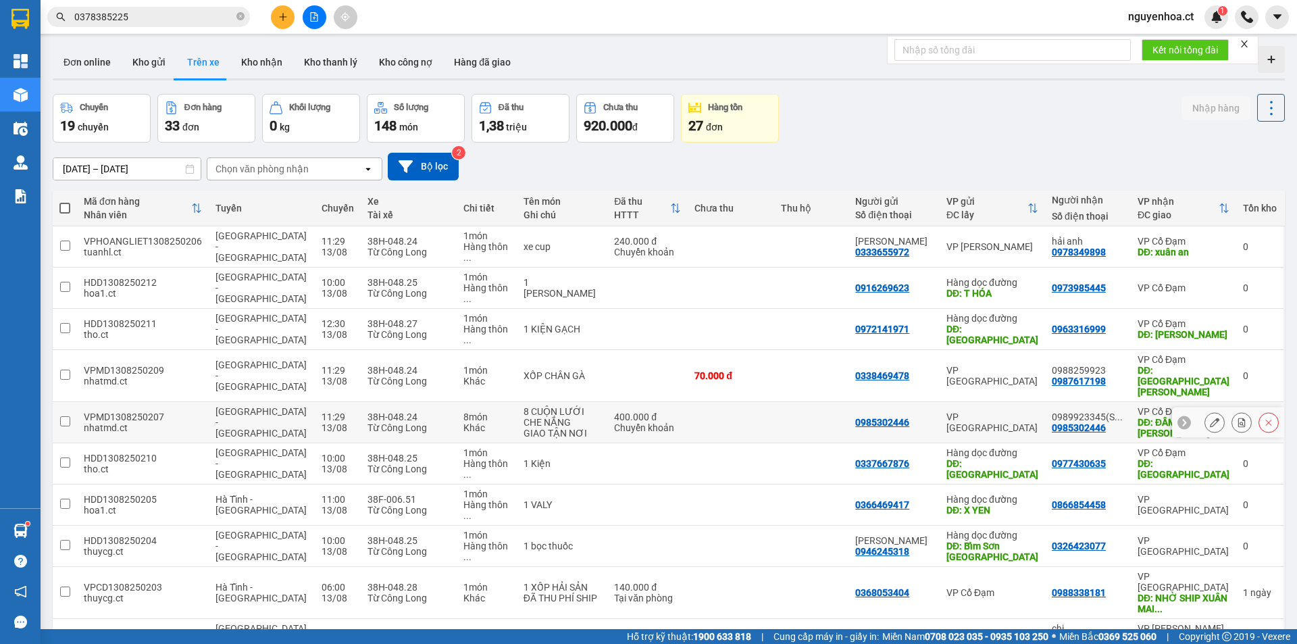
scroll to position [62, 0]
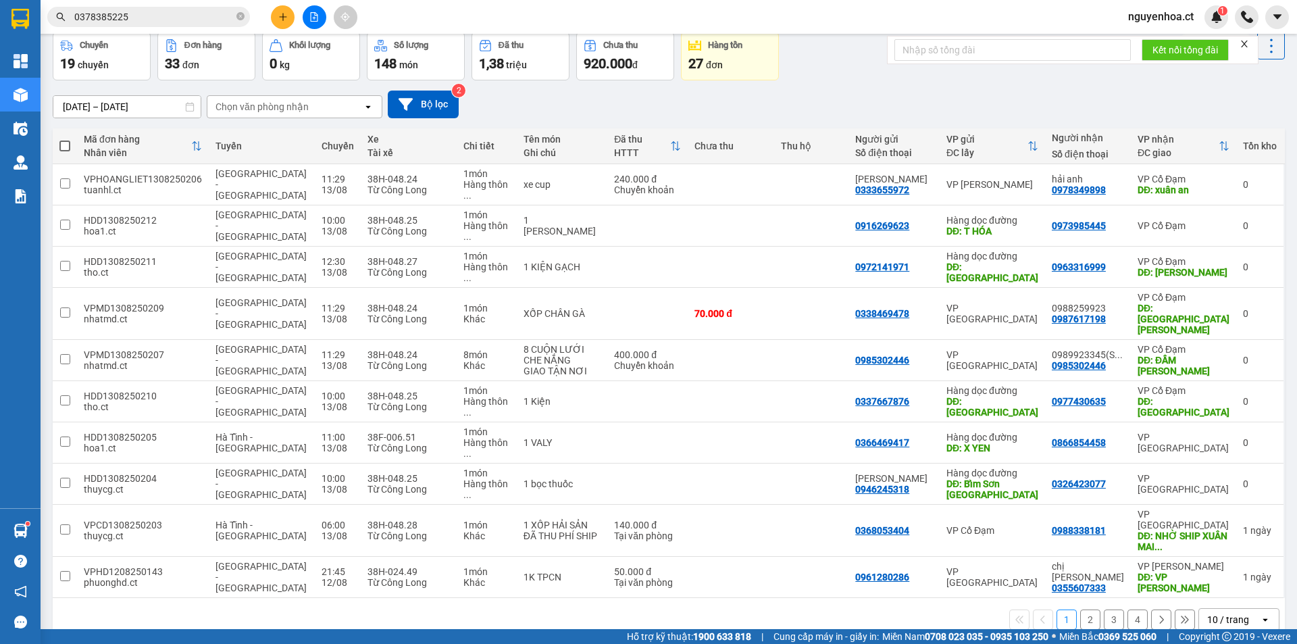
click at [1080, 609] on button "2" at bounding box center [1090, 619] width 20 height 20
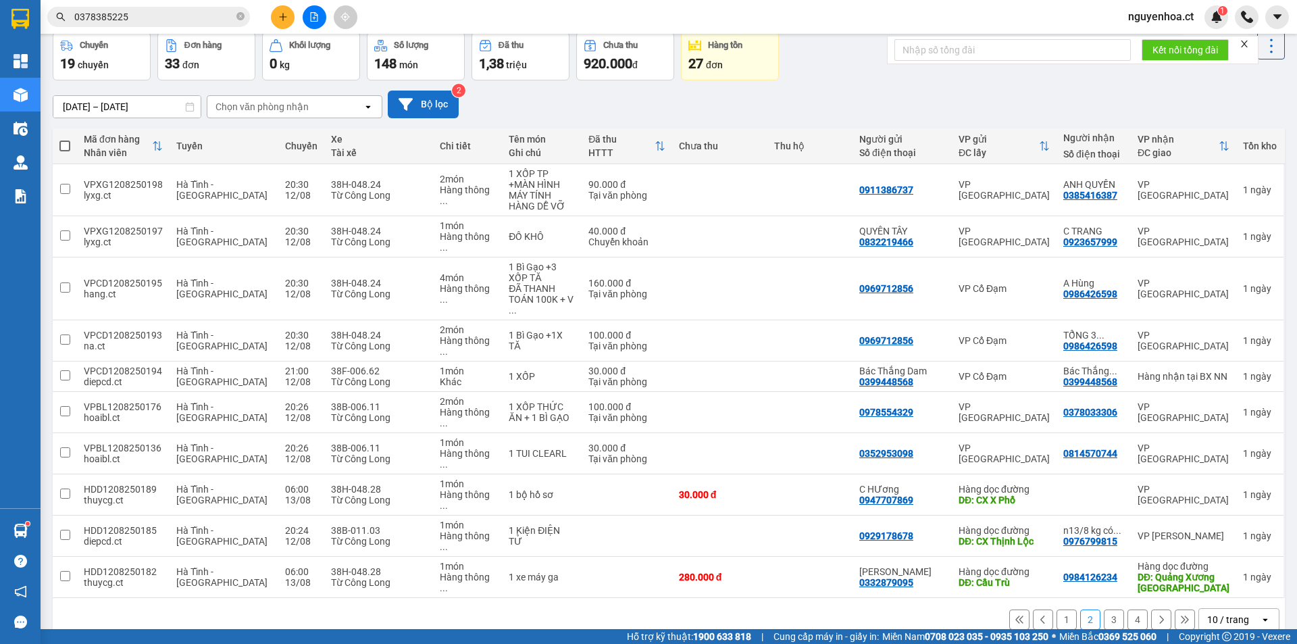
click at [420, 108] on button "Bộ lọc" at bounding box center [423, 105] width 71 height 28
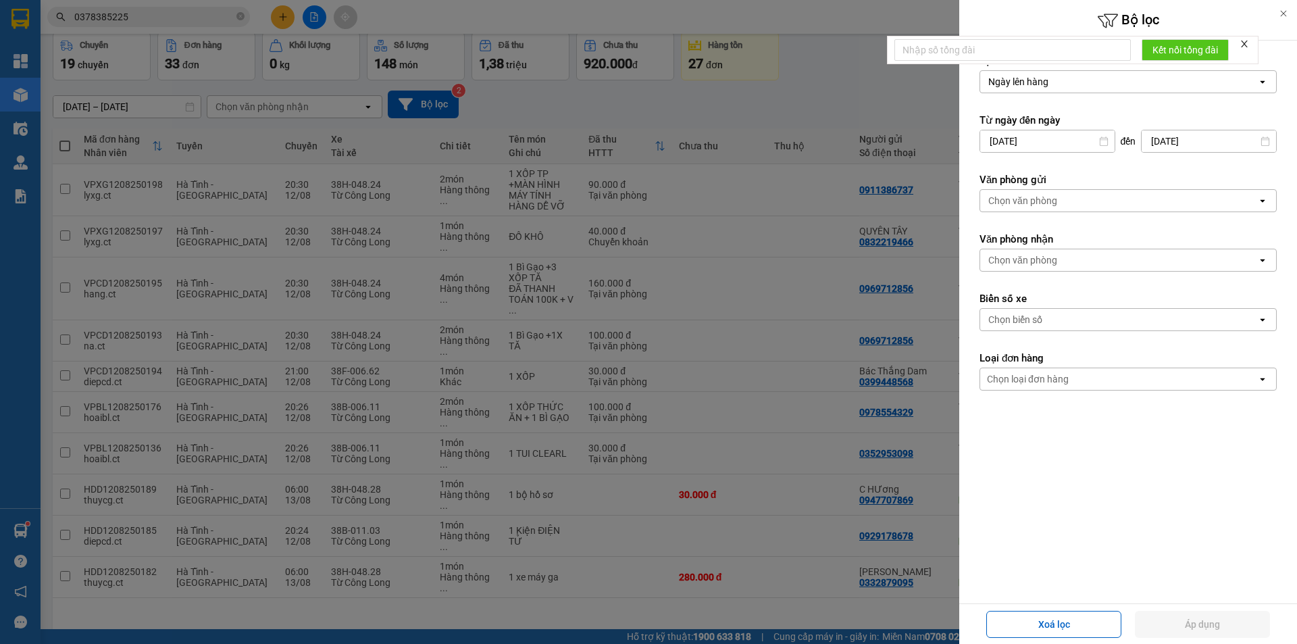
click at [1022, 323] on div "Chọn biển số" at bounding box center [1015, 320] width 54 height 14
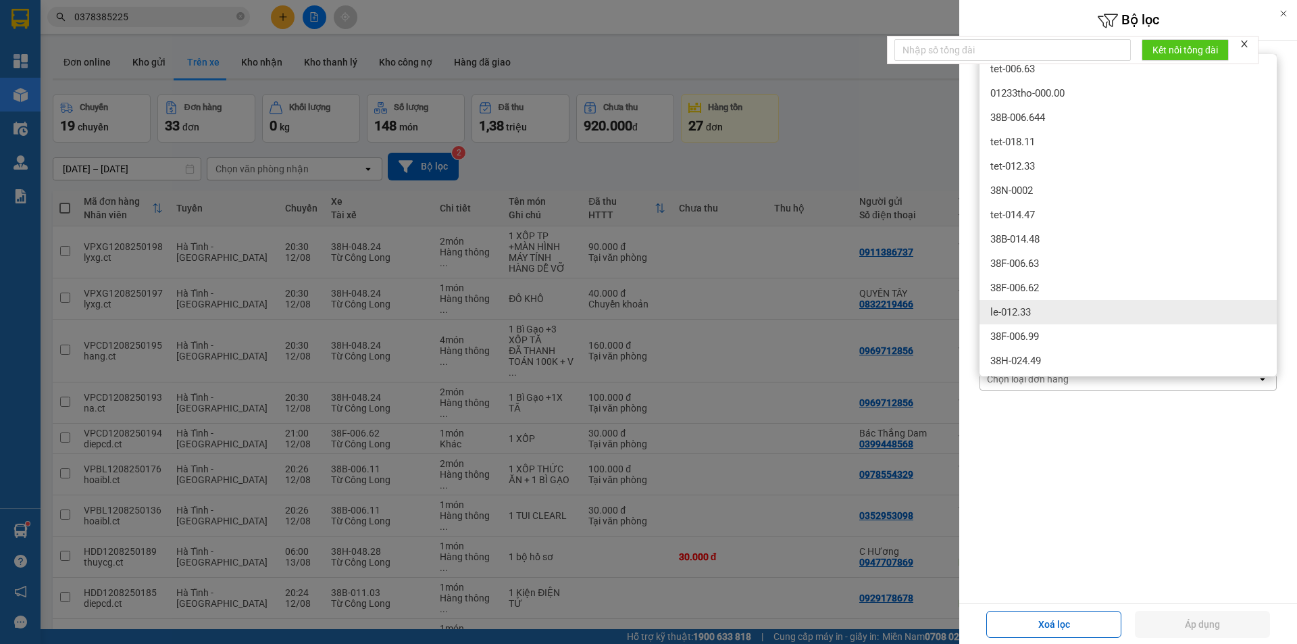
scroll to position [321, 0]
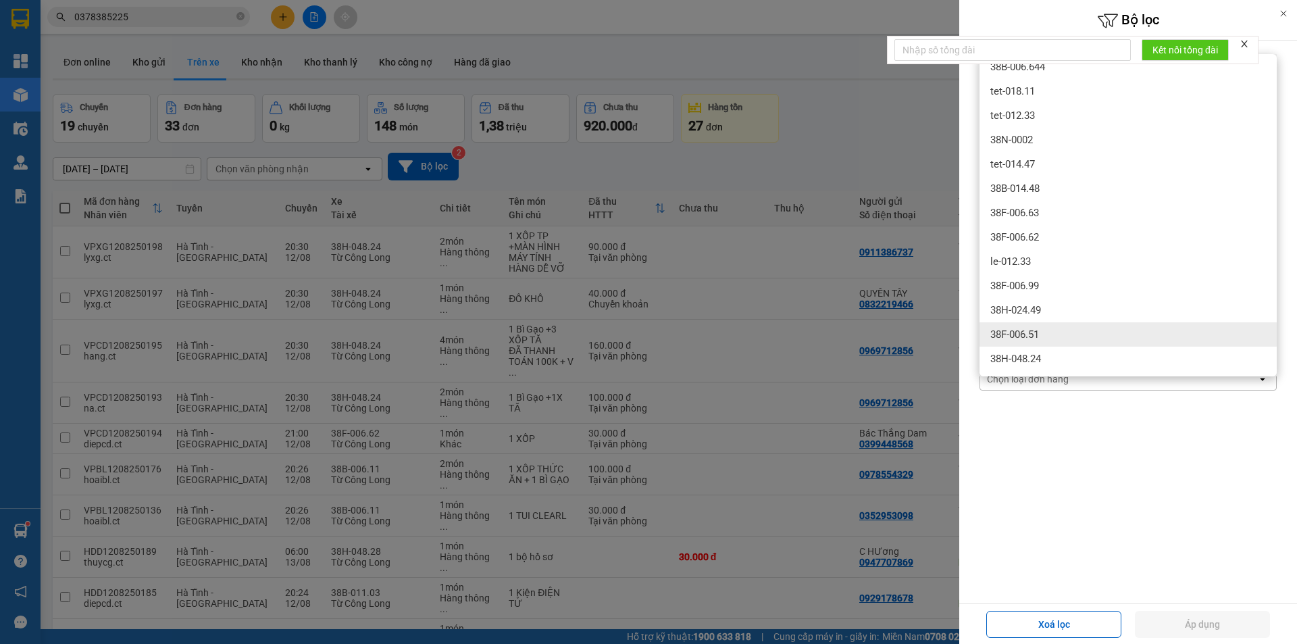
click at [1052, 334] on div "38F-006.51" at bounding box center [1128, 334] width 297 height 24
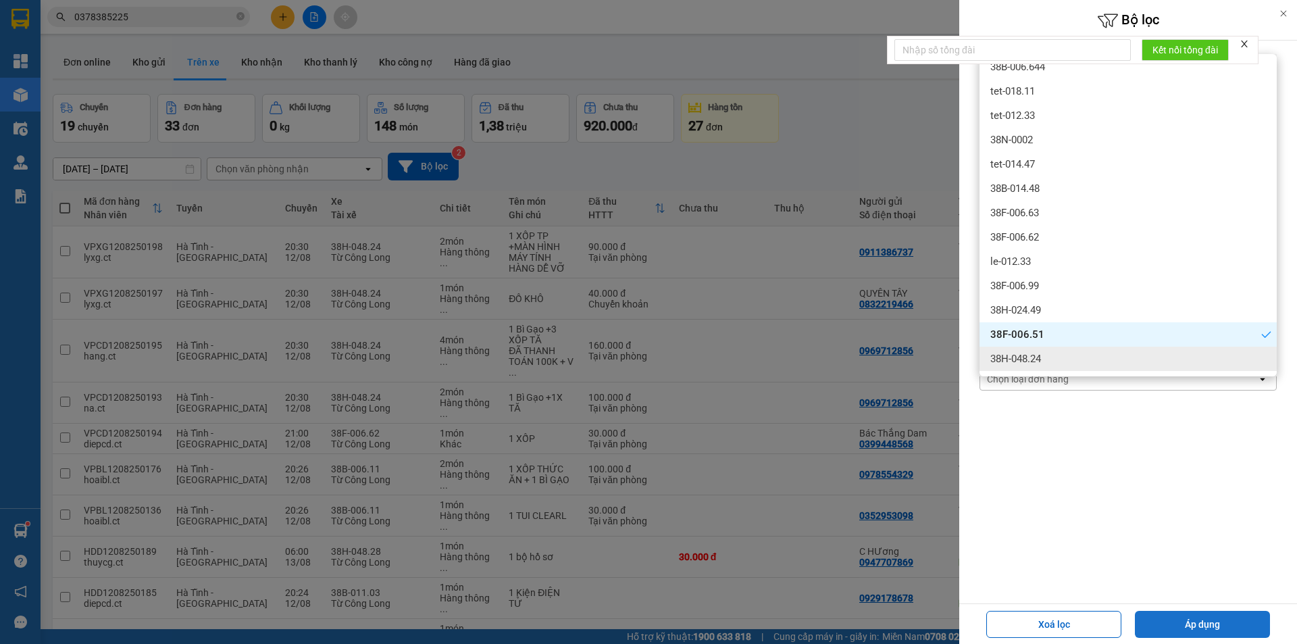
click at [1200, 628] on button "Áp dụng" at bounding box center [1202, 624] width 135 height 27
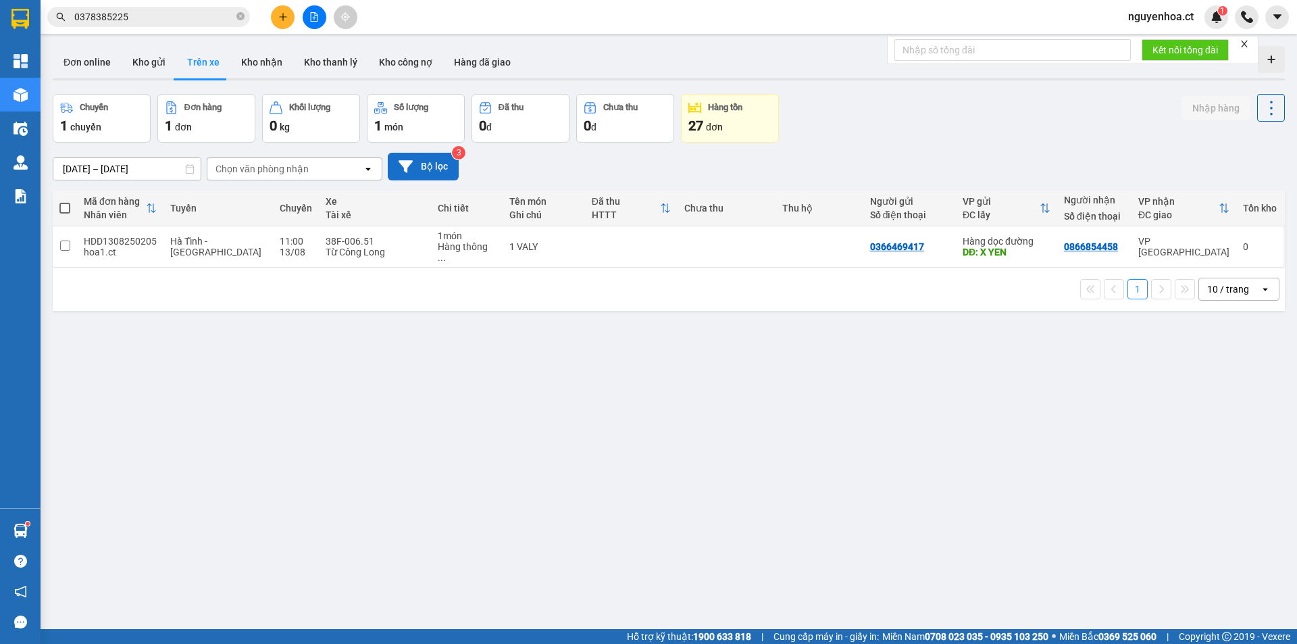
click at [419, 170] on button "Bộ lọc" at bounding box center [423, 167] width 71 height 28
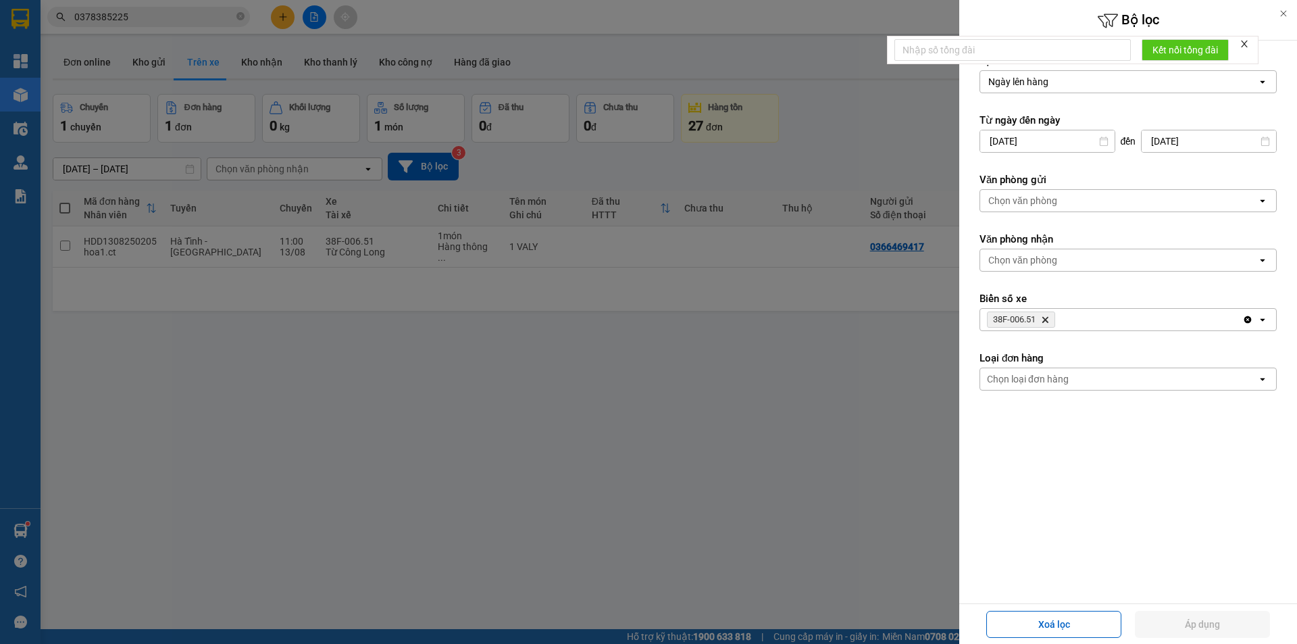
click at [1065, 209] on div "Chọn văn phòng" at bounding box center [1118, 201] width 277 height 22
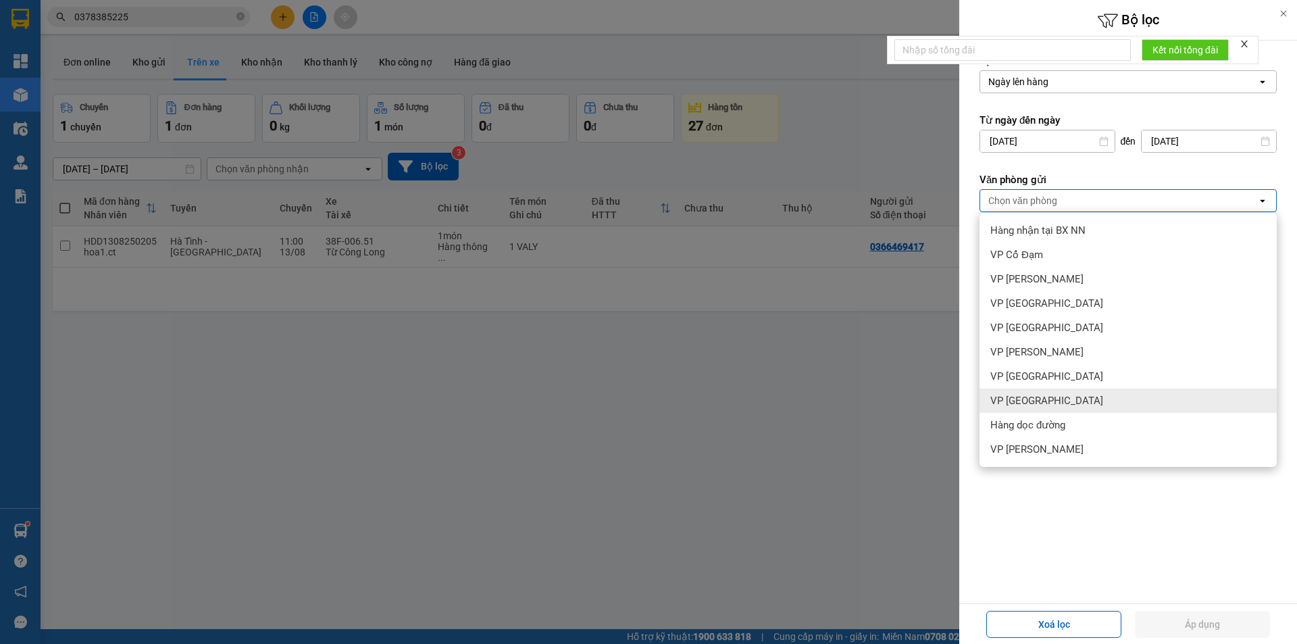
scroll to position [62, 0]
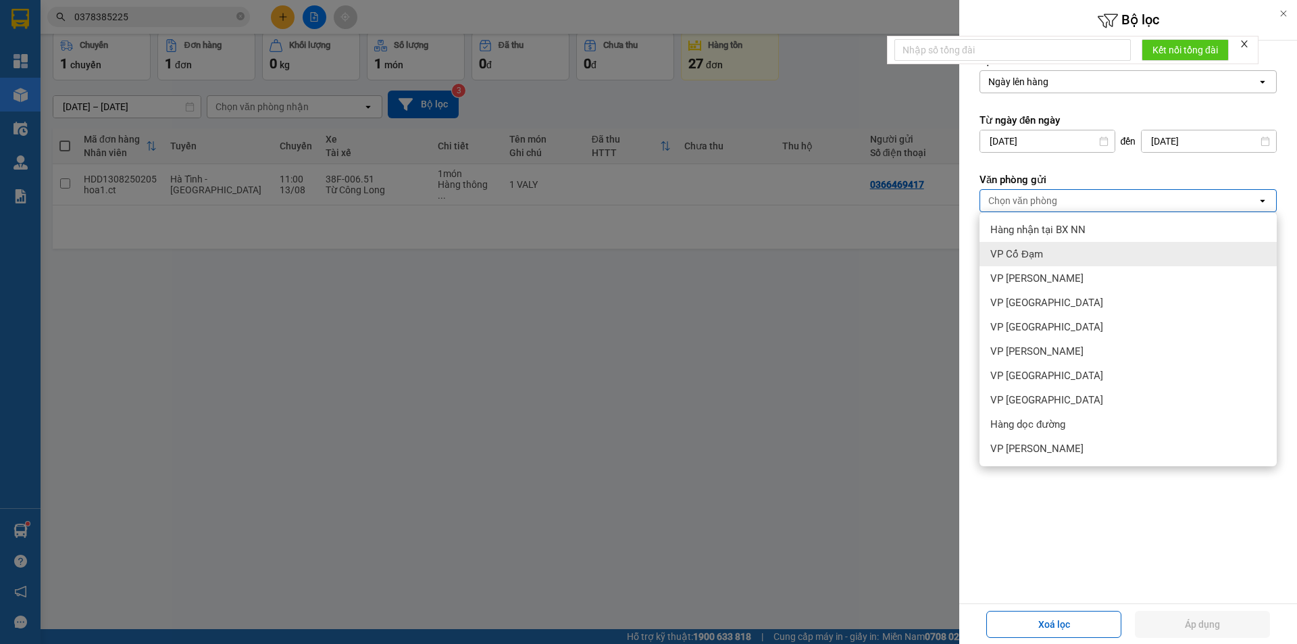
click at [840, 322] on div at bounding box center [648, 322] width 1297 height 644
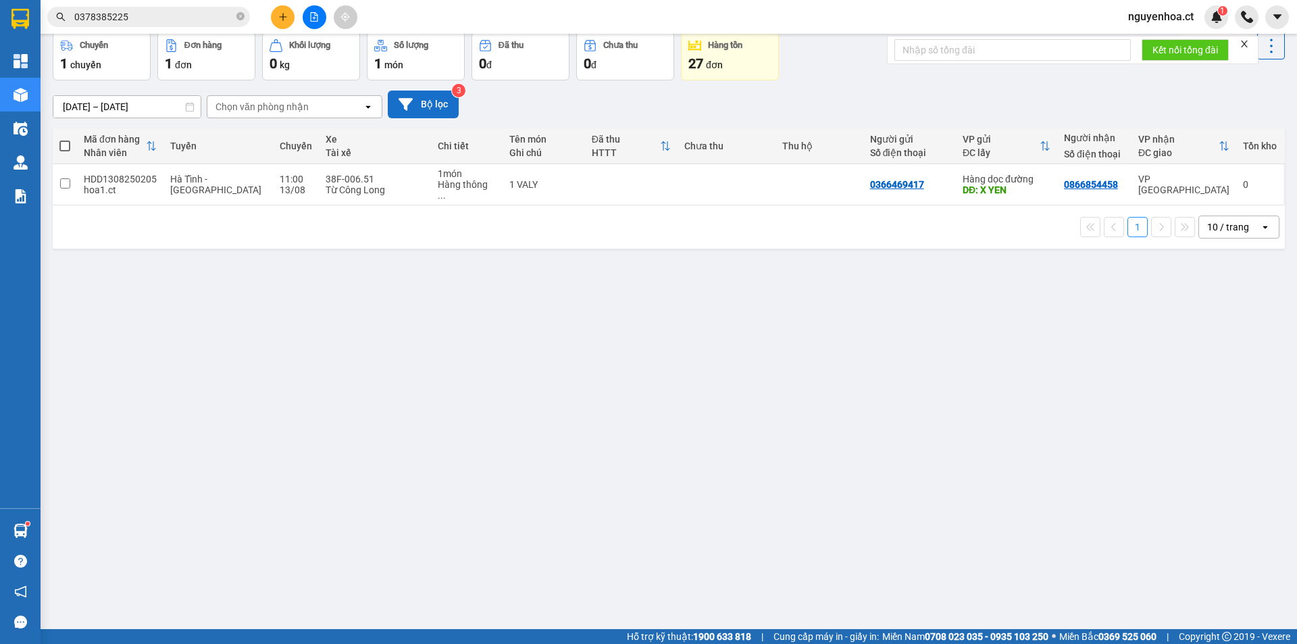
click at [412, 101] on icon at bounding box center [406, 104] width 14 height 14
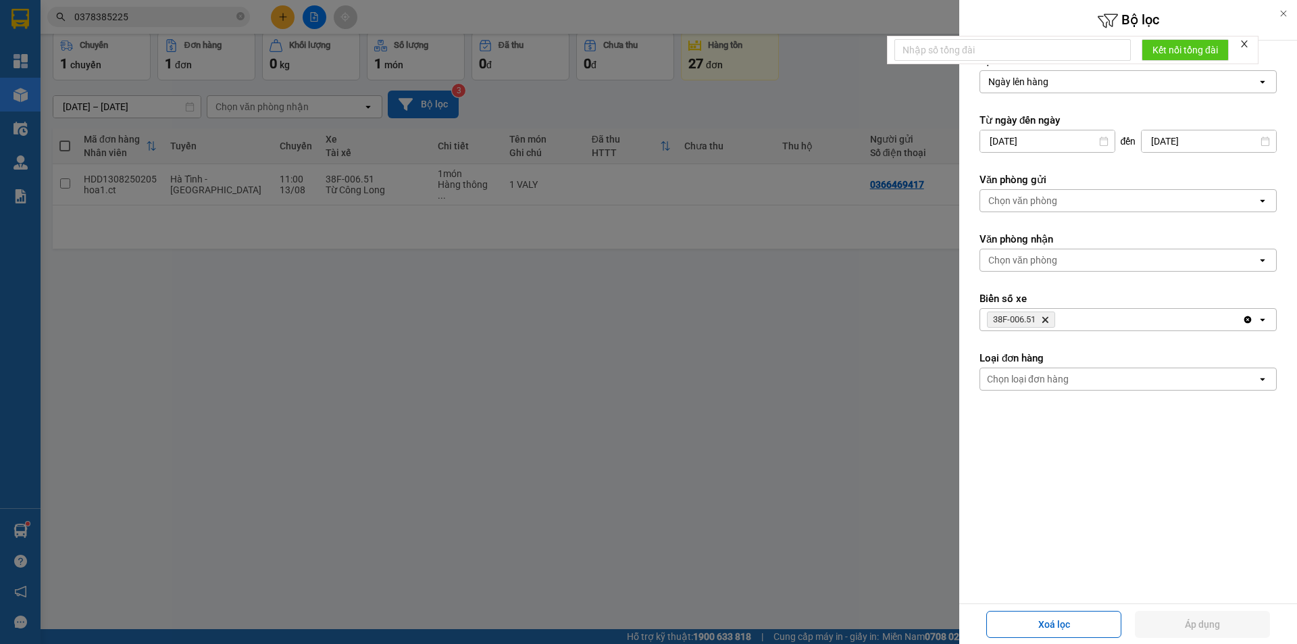
click at [1047, 324] on span "38F-006.51 Delete" at bounding box center [1021, 319] width 68 height 16
click at [1047, 318] on icon "Delete" at bounding box center [1045, 320] width 8 height 8
click at [1010, 200] on div "Chọn văn phòng" at bounding box center [1022, 201] width 69 height 14
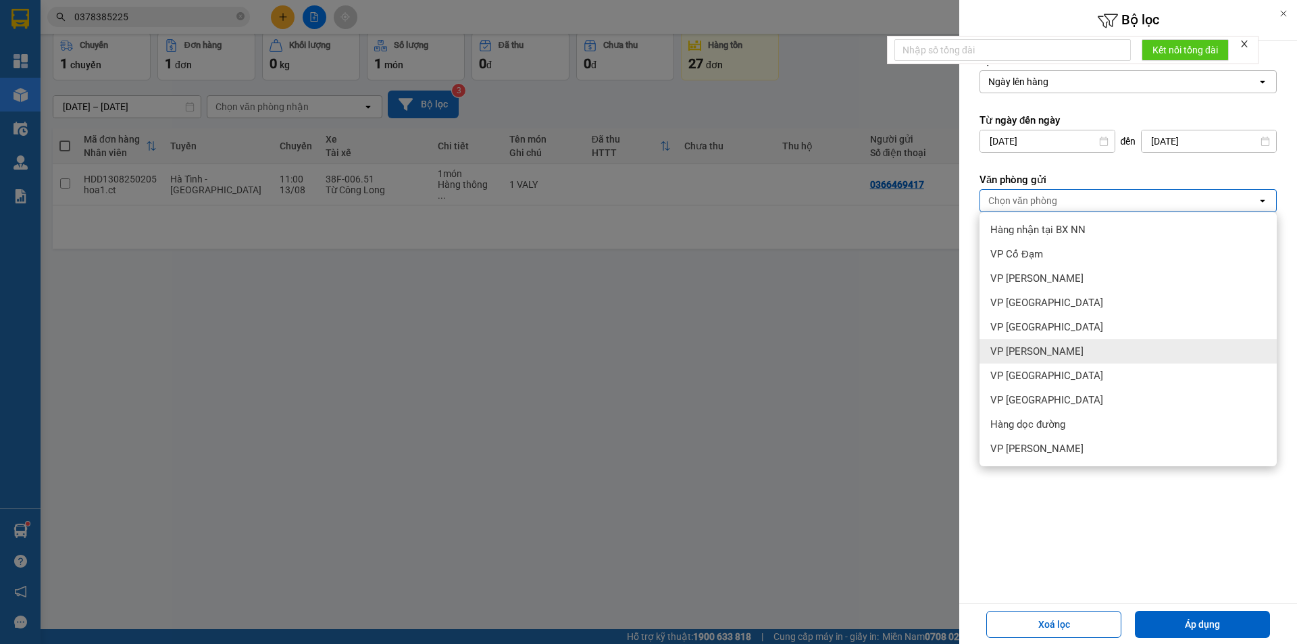
click at [1041, 352] on span "VP [PERSON_NAME]" at bounding box center [1036, 352] width 93 height 14
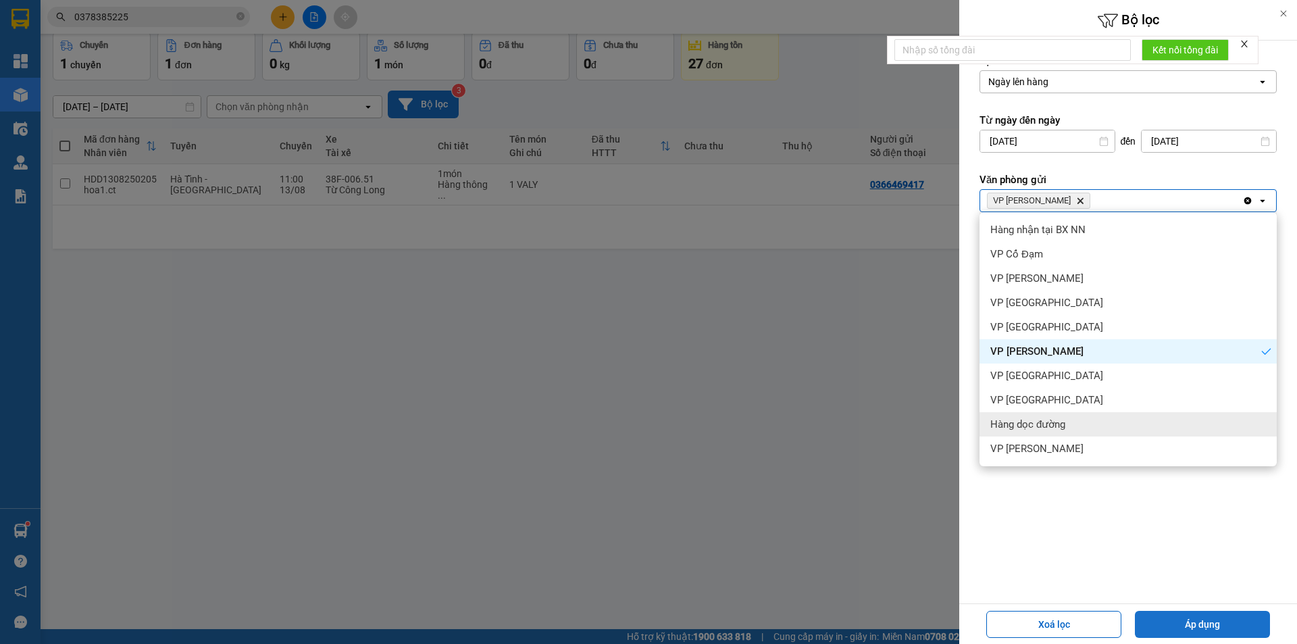
click at [1182, 623] on button "Áp dụng" at bounding box center [1202, 624] width 135 height 27
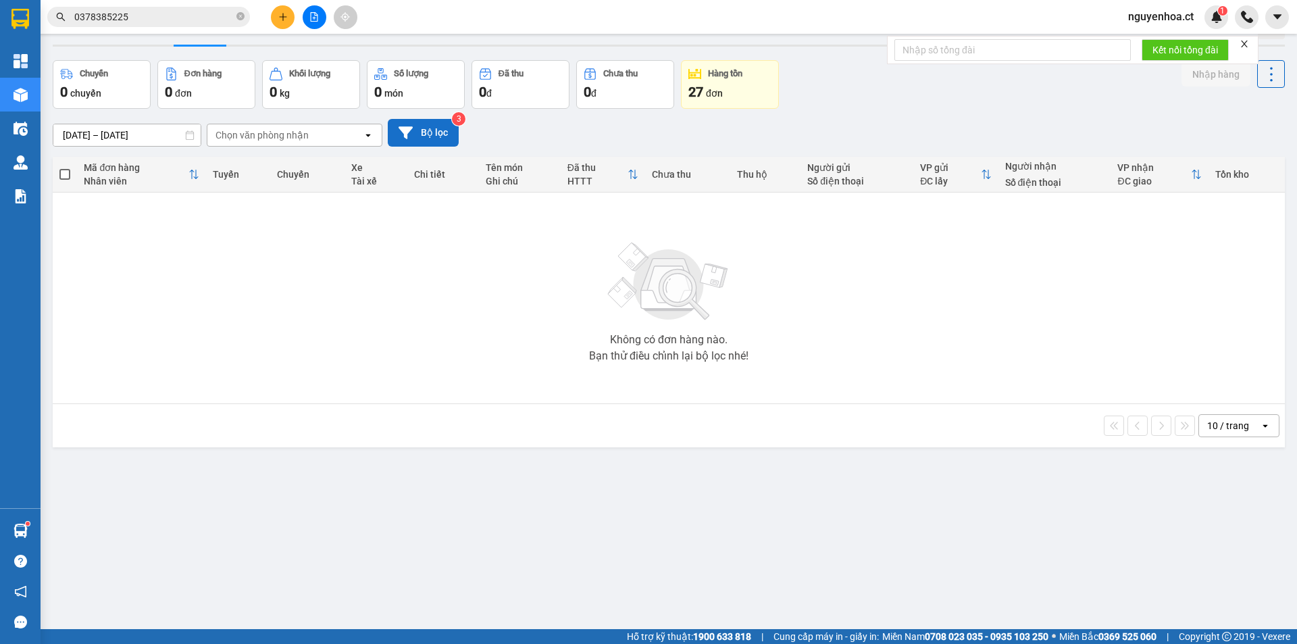
scroll to position [0, 0]
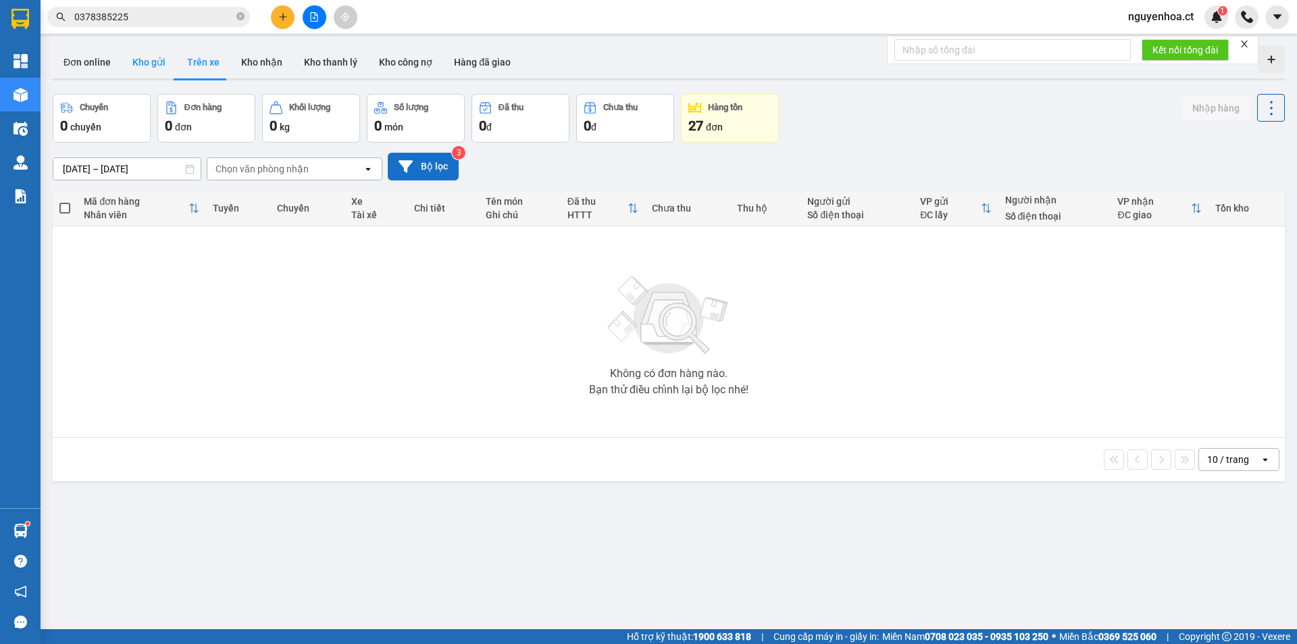
click at [145, 65] on button "Kho gửi" at bounding box center [149, 62] width 55 height 32
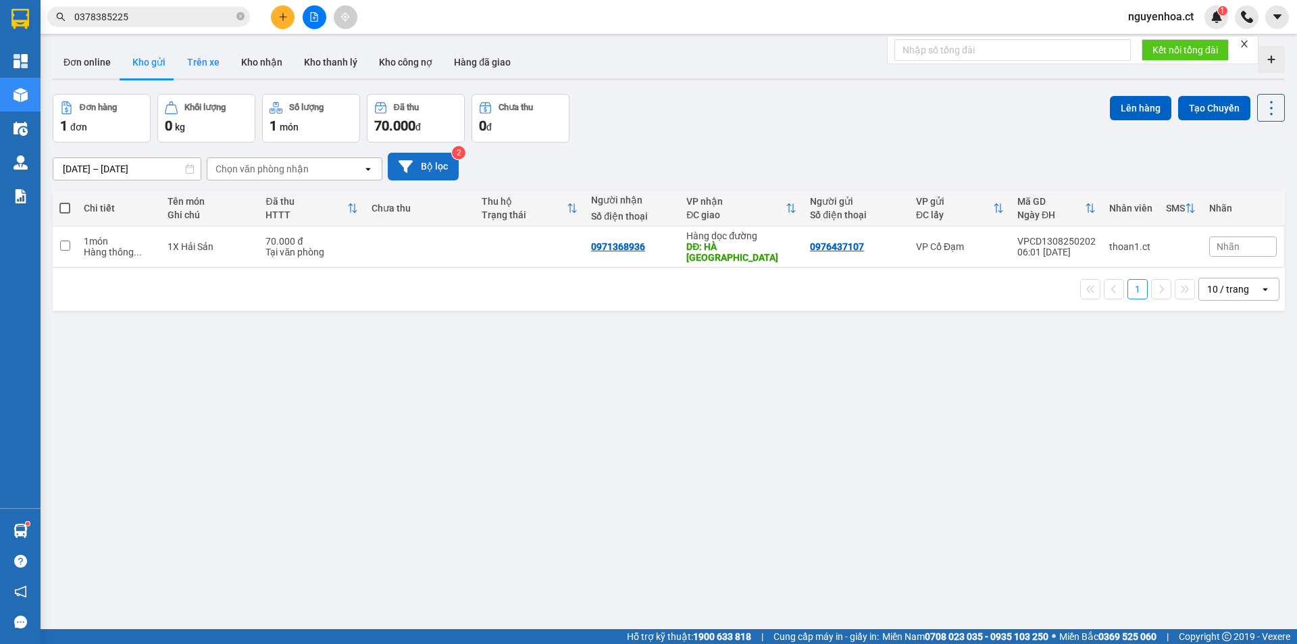
click at [196, 58] on button "Trên xe" at bounding box center [203, 62] width 54 height 32
